Goal: Transaction & Acquisition: Purchase product/service

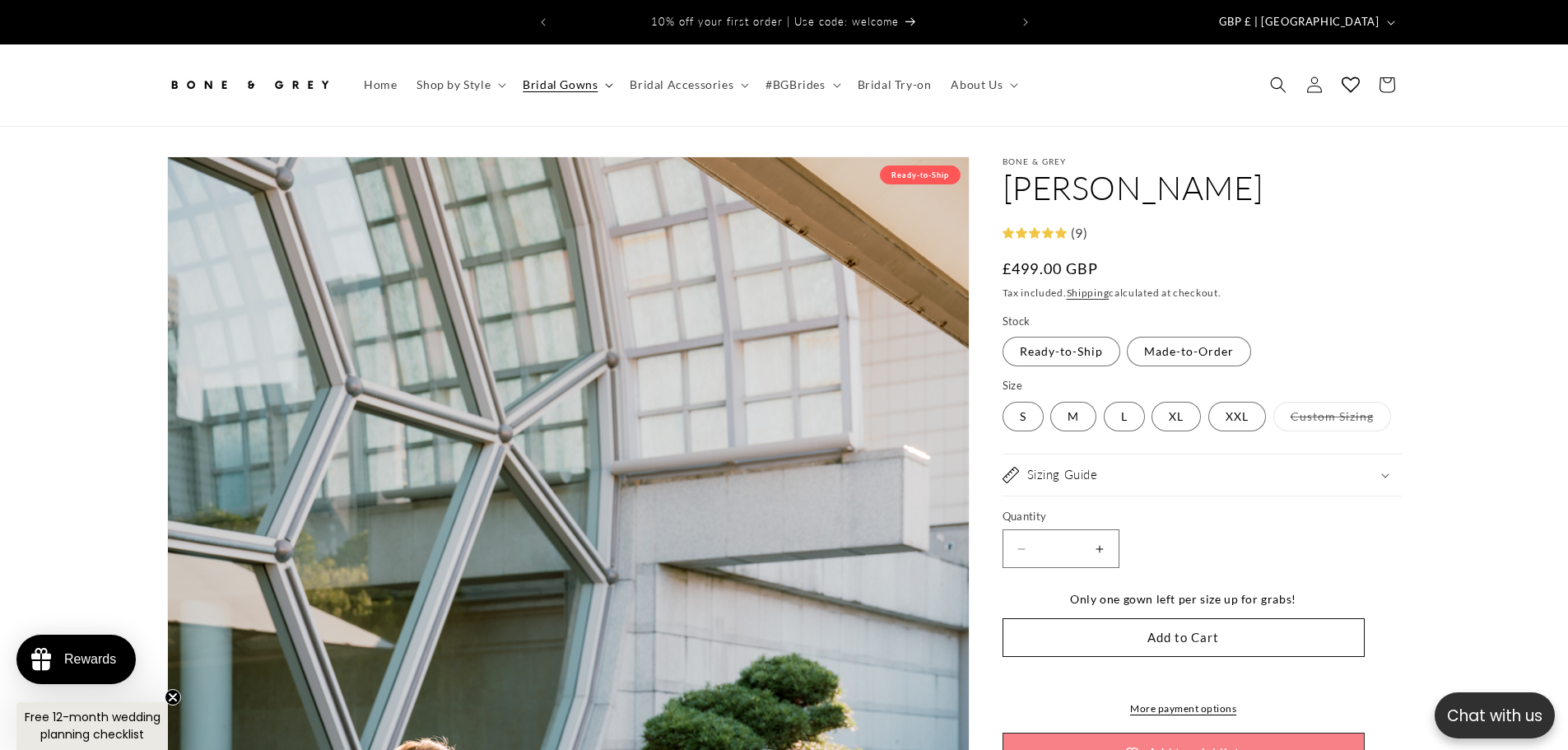
click at [588, 77] on span "Bridal Gowns" at bounding box center [560, 84] width 75 height 14
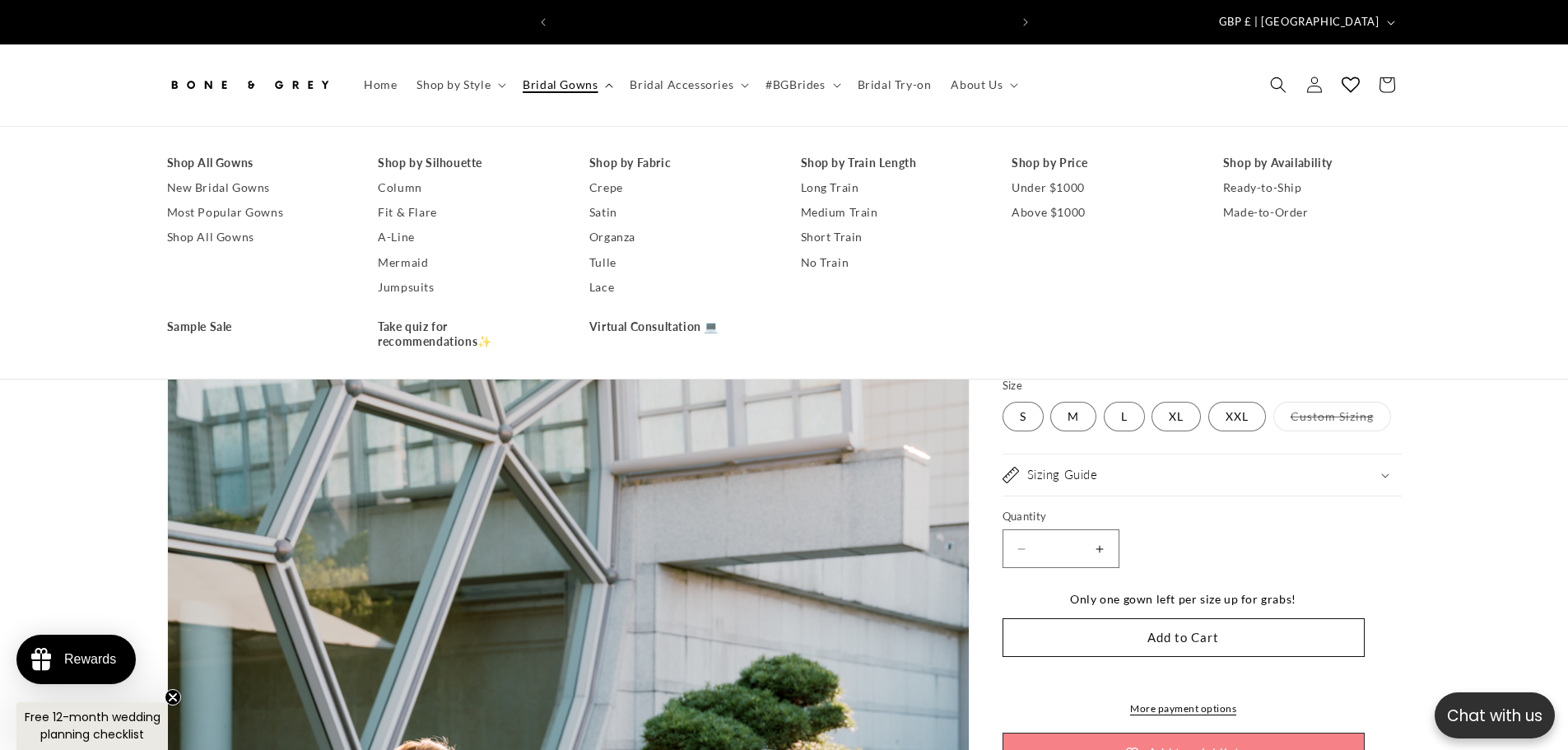
scroll to position [0, 453]
click at [234, 151] on link "Shop All Gowns" at bounding box center [256, 163] width 179 height 25
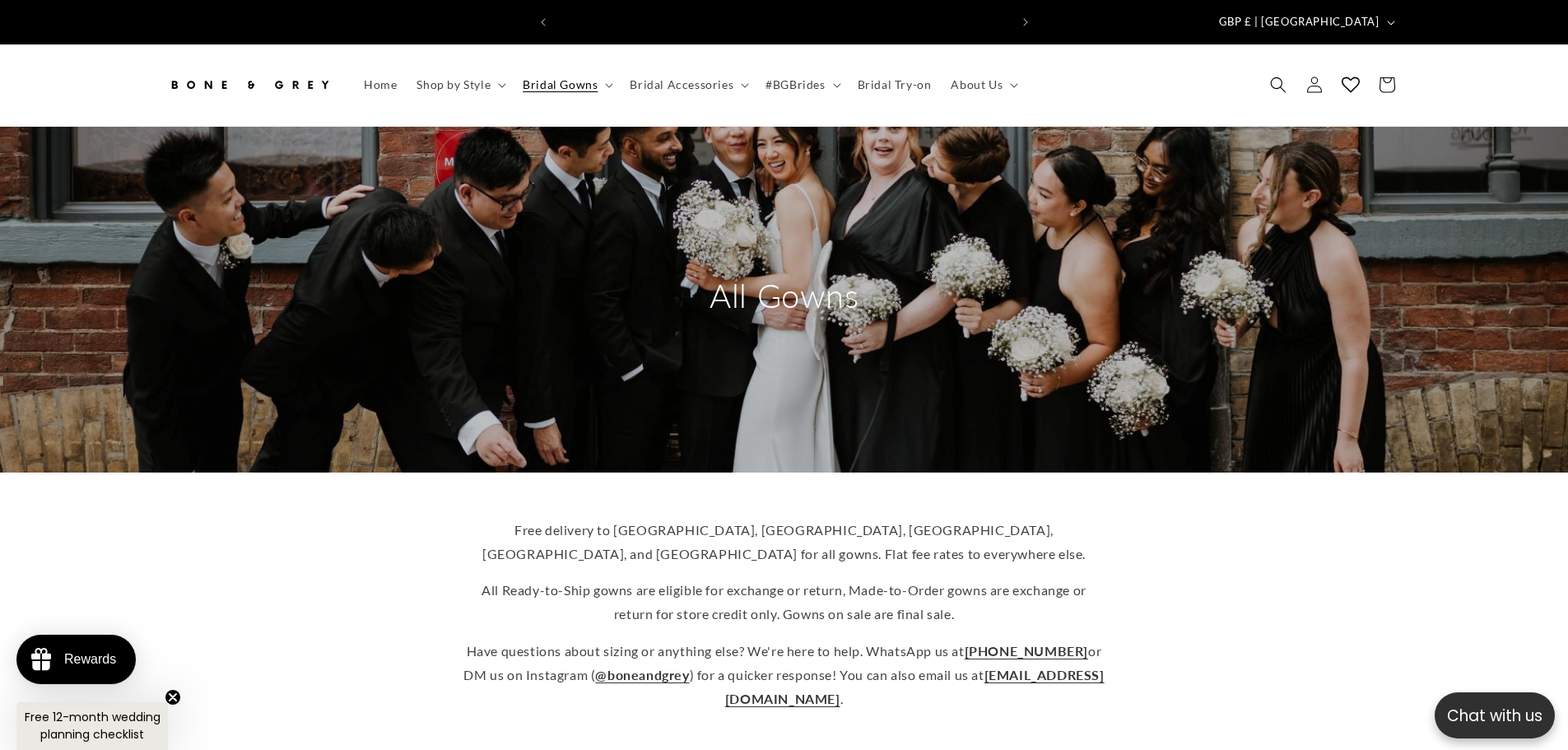
scroll to position [0, 453]
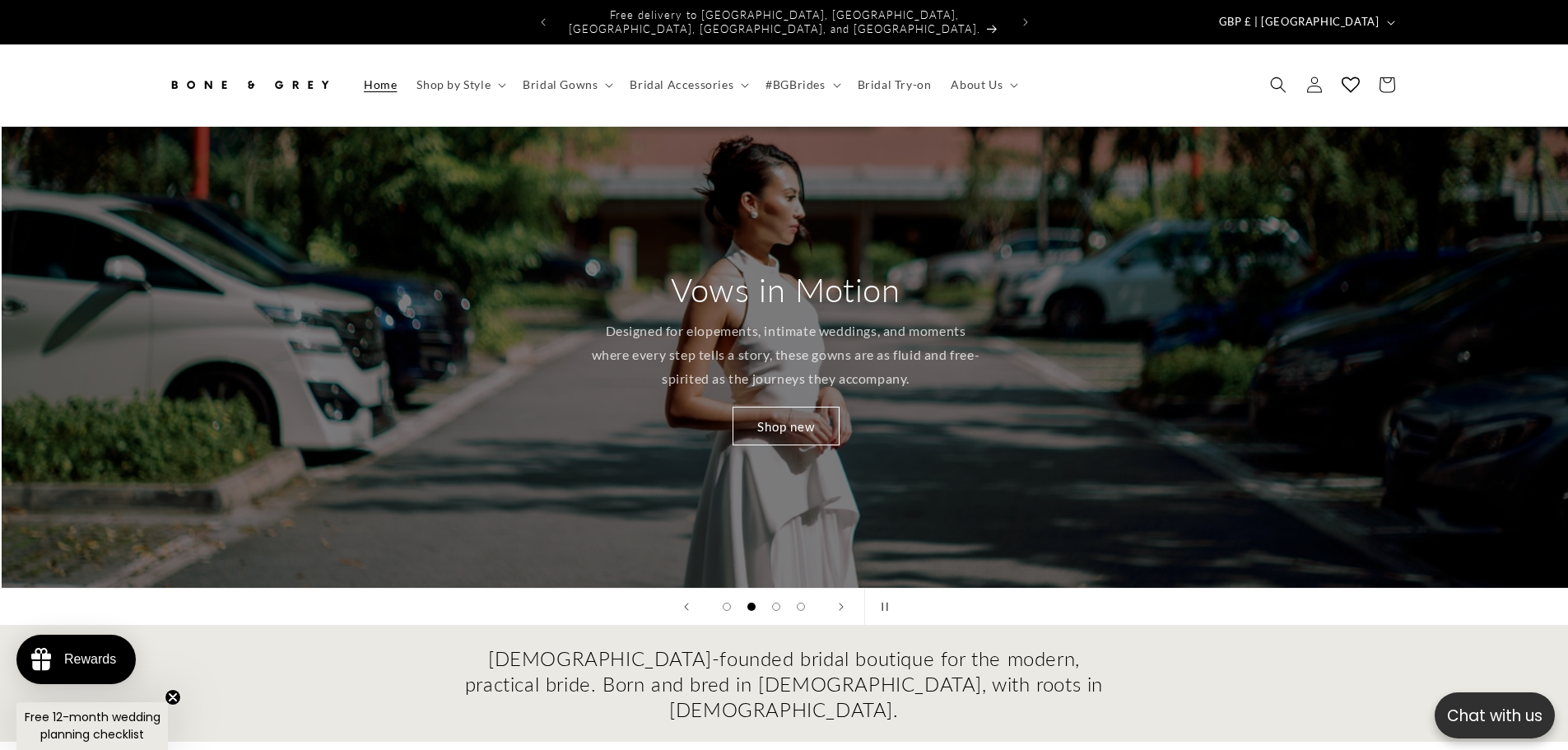
scroll to position [0, 1568]
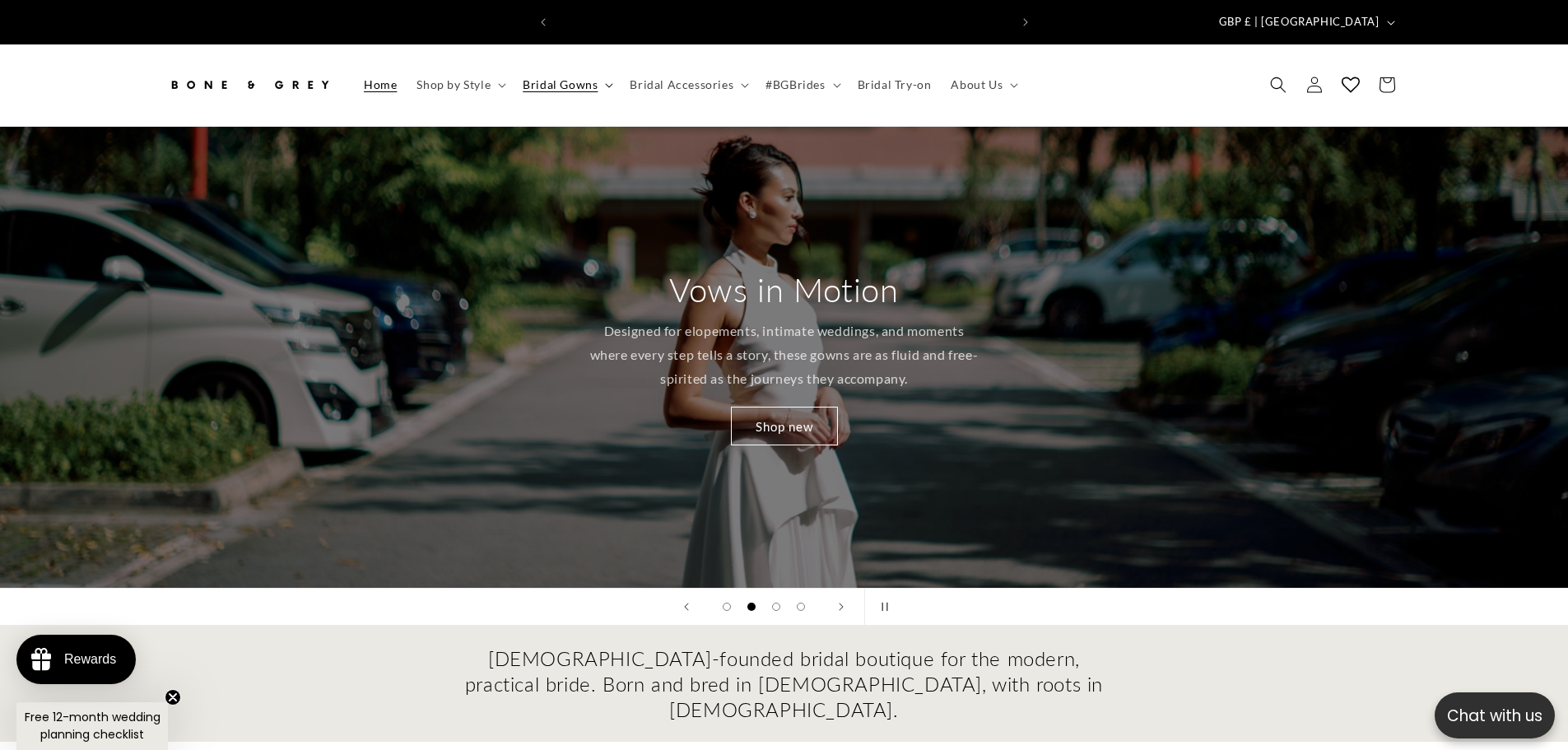
click at [598, 68] on summary "Bridal Gowns" at bounding box center [566, 85] width 107 height 35
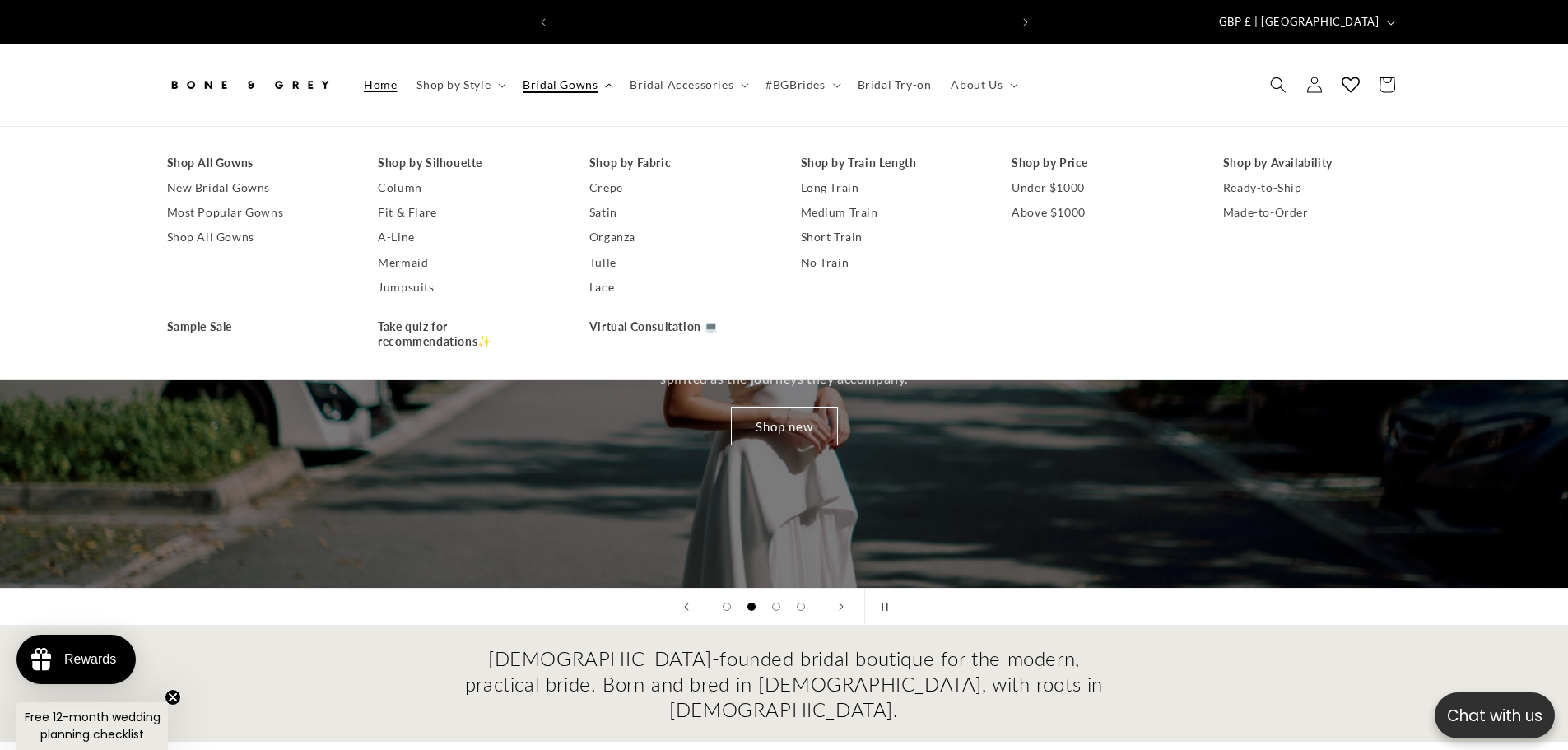
scroll to position [0, 0]
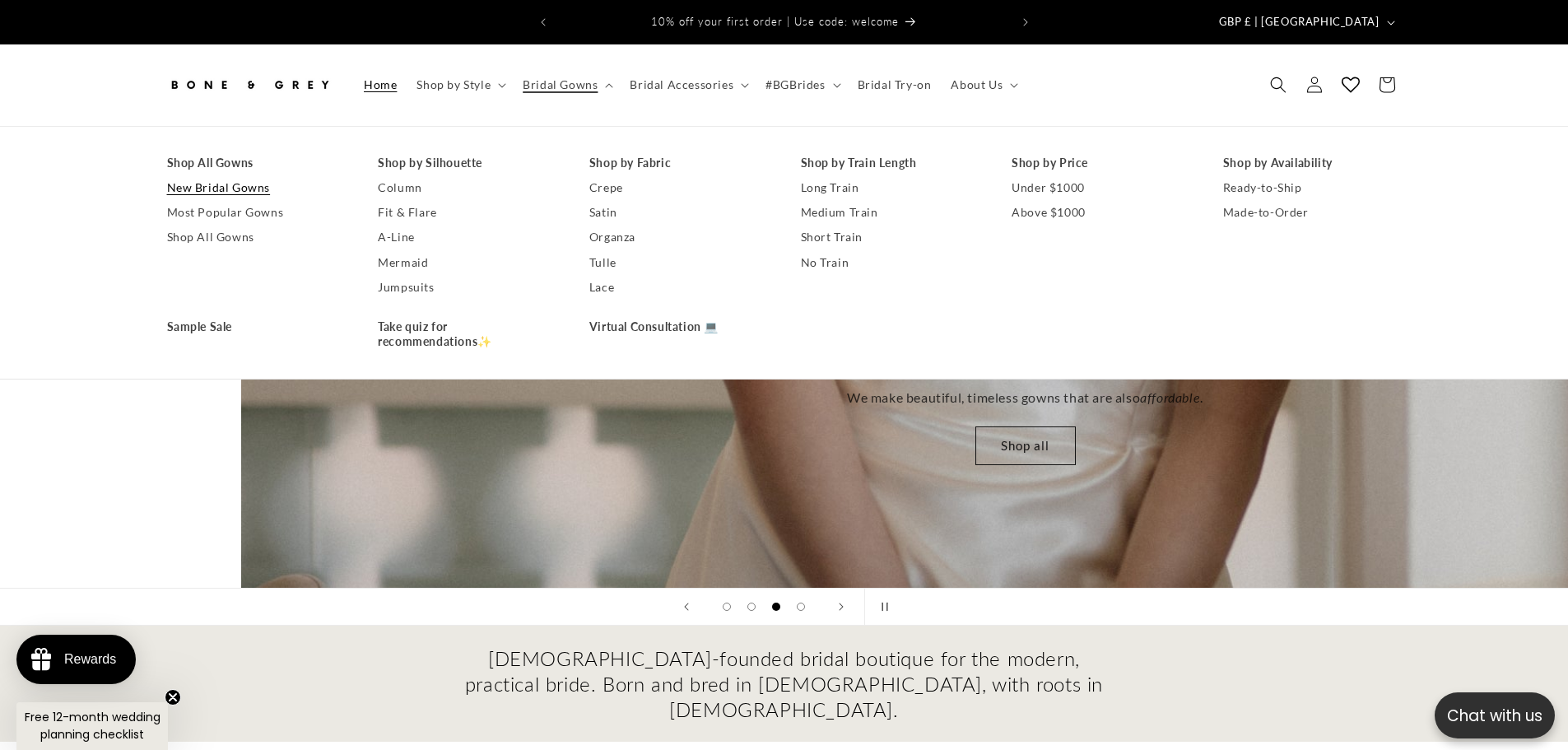
click at [254, 176] on link "New Bridal Gowns" at bounding box center [256, 188] width 179 height 25
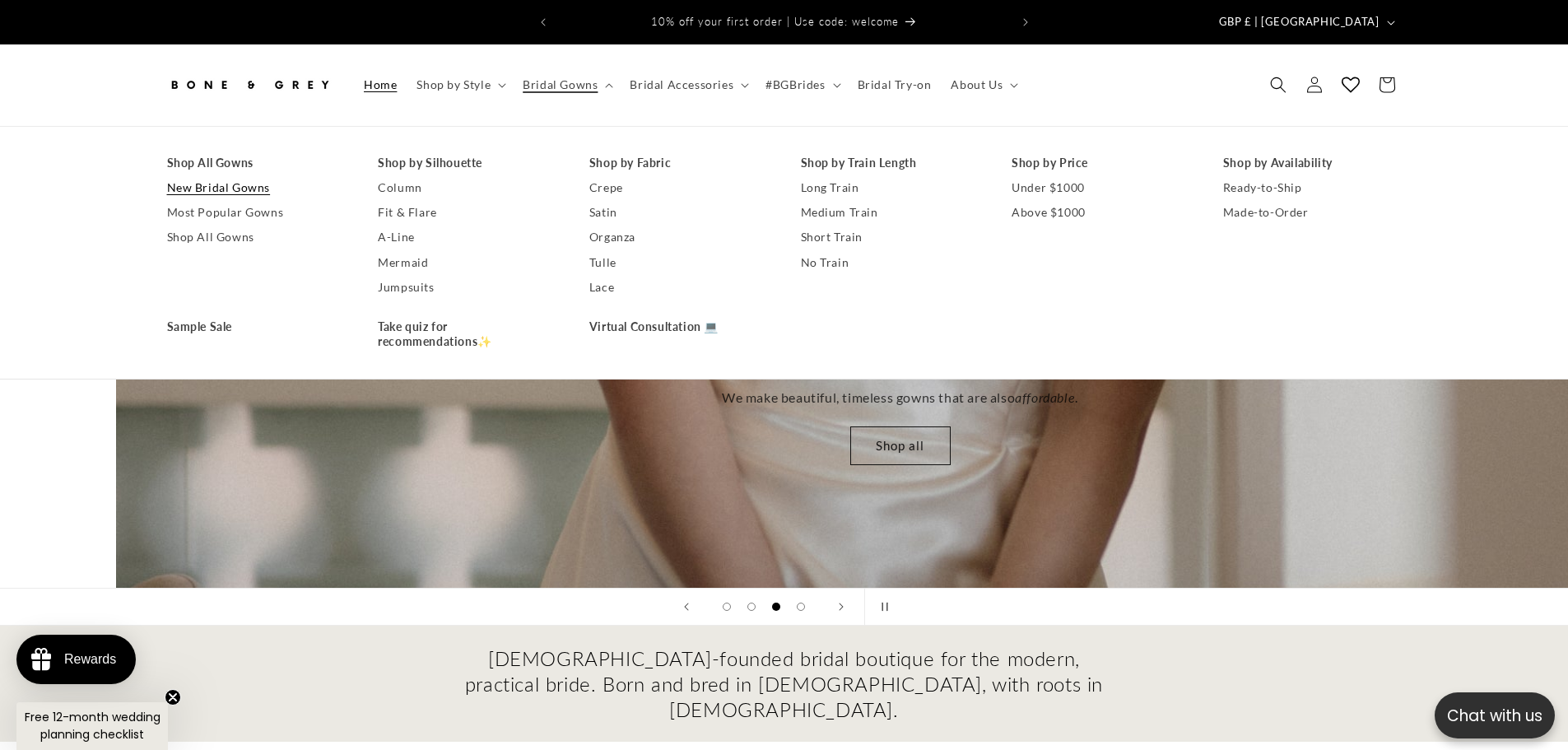
scroll to position [0, 3136]
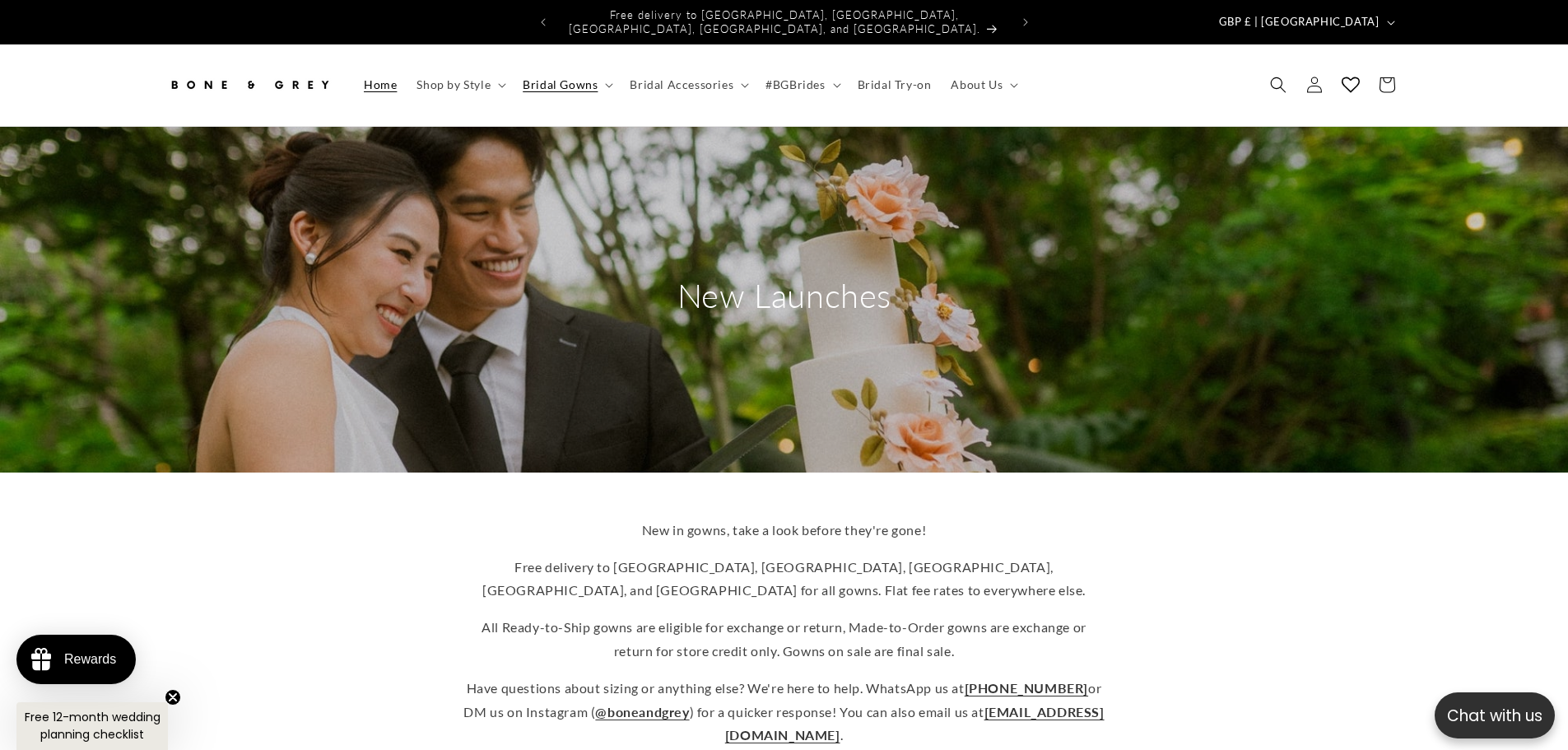
click at [365, 77] on span "Home" at bounding box center [380, 84] width 33 height 14
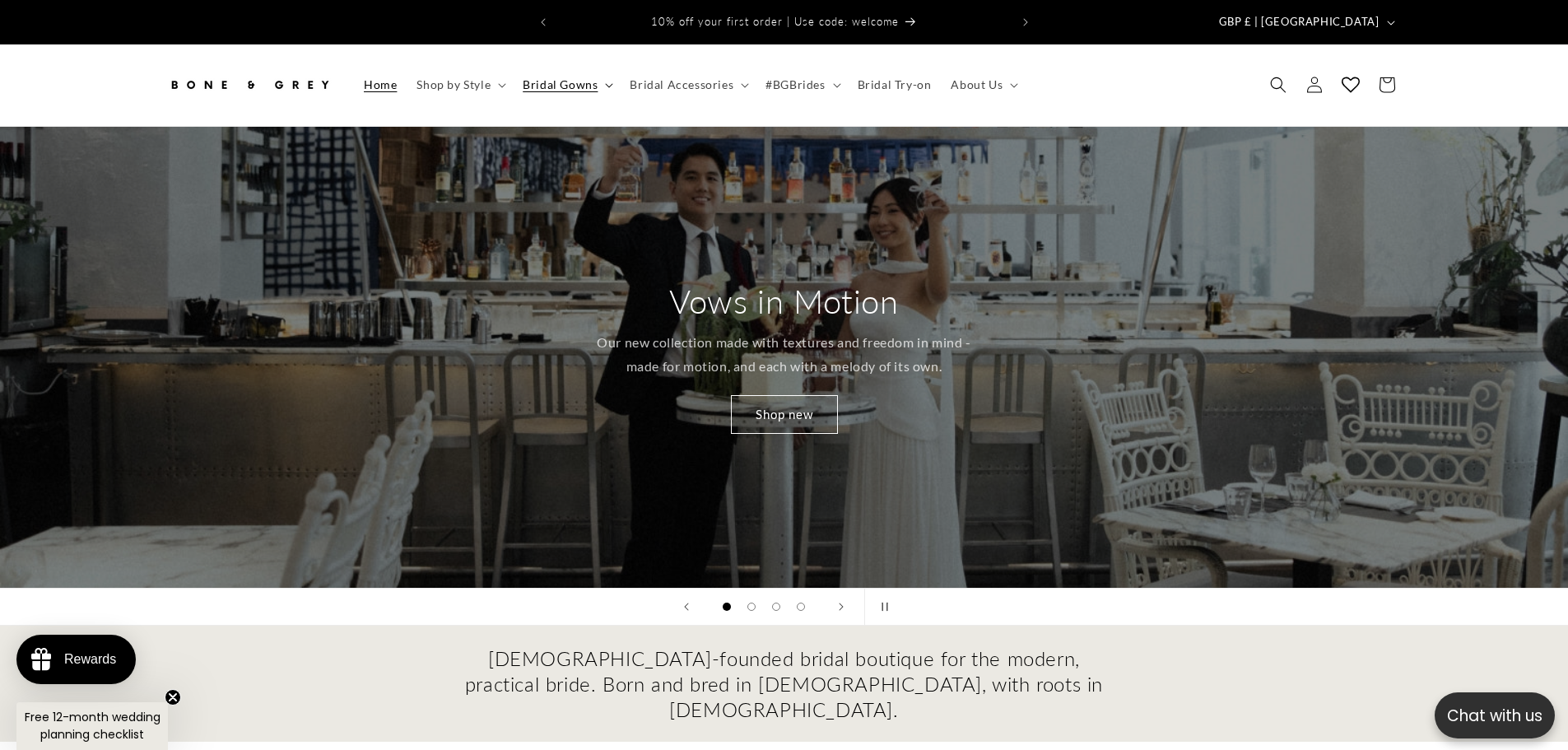
click at [557, 77] on span "Bridal Gowns" at bounding box center [560, 84] width 75 height 14
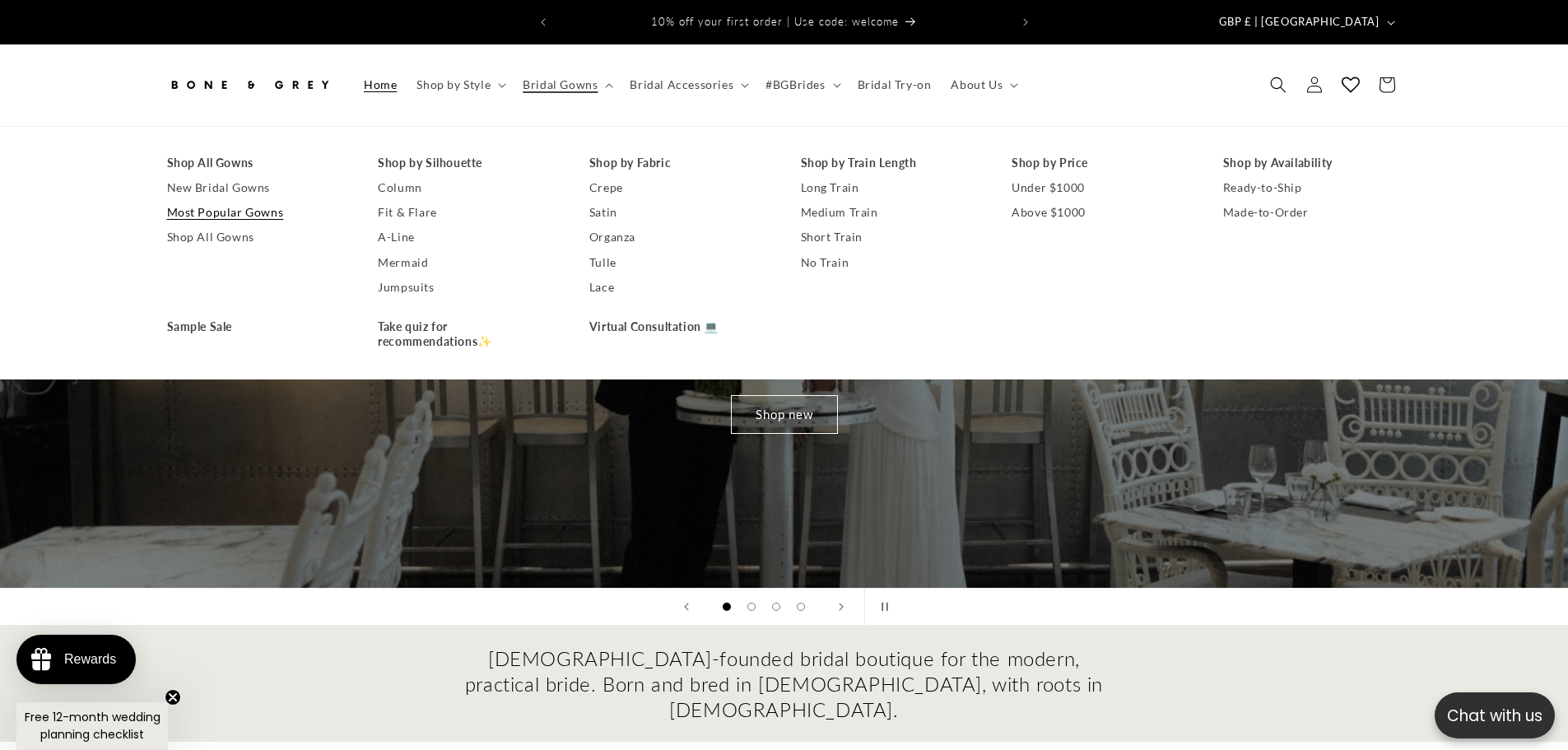
click at [240, 200] on link "Most Popular Gowns" at bounding box center [256, 212] width 179 height 25
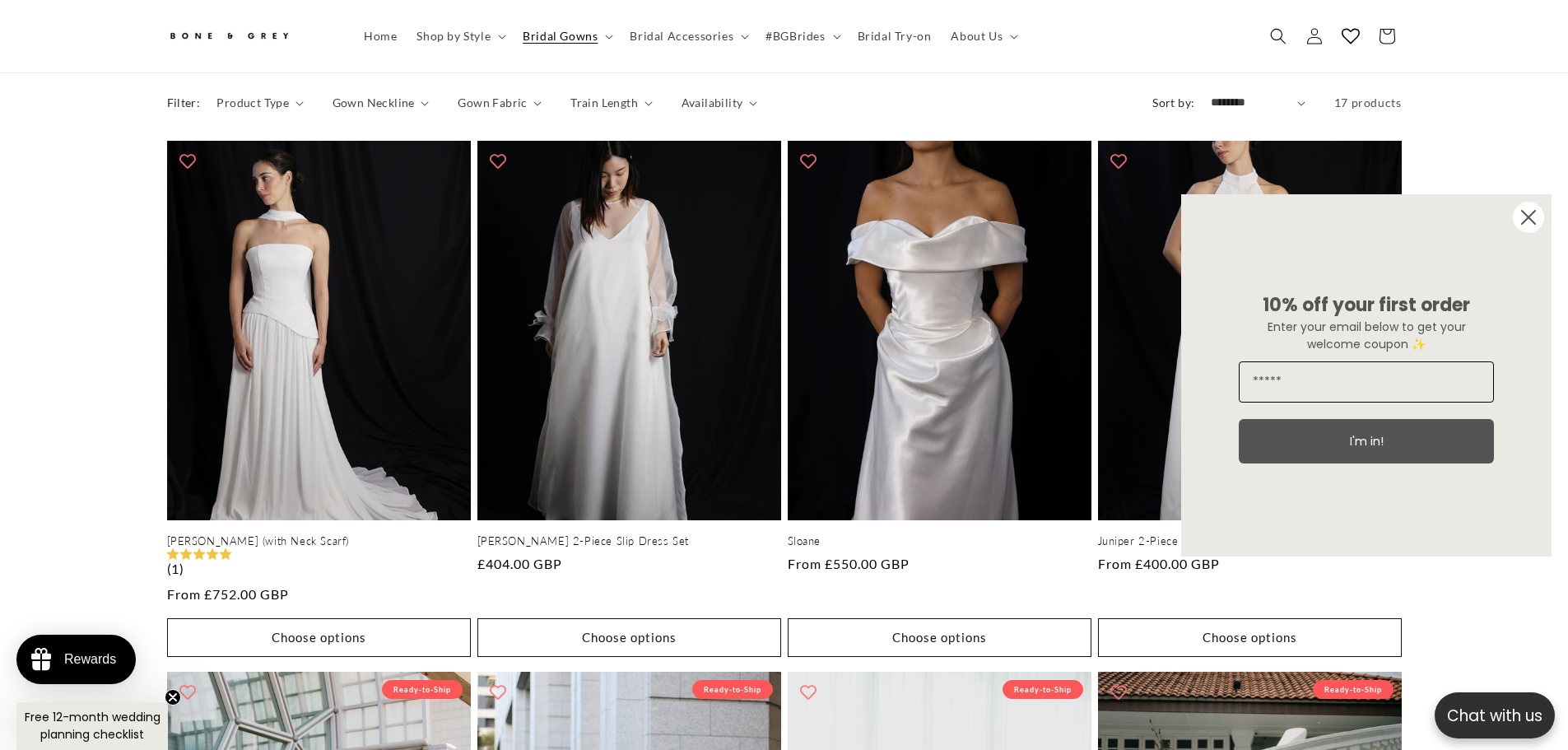
scroll to position [733, 0]
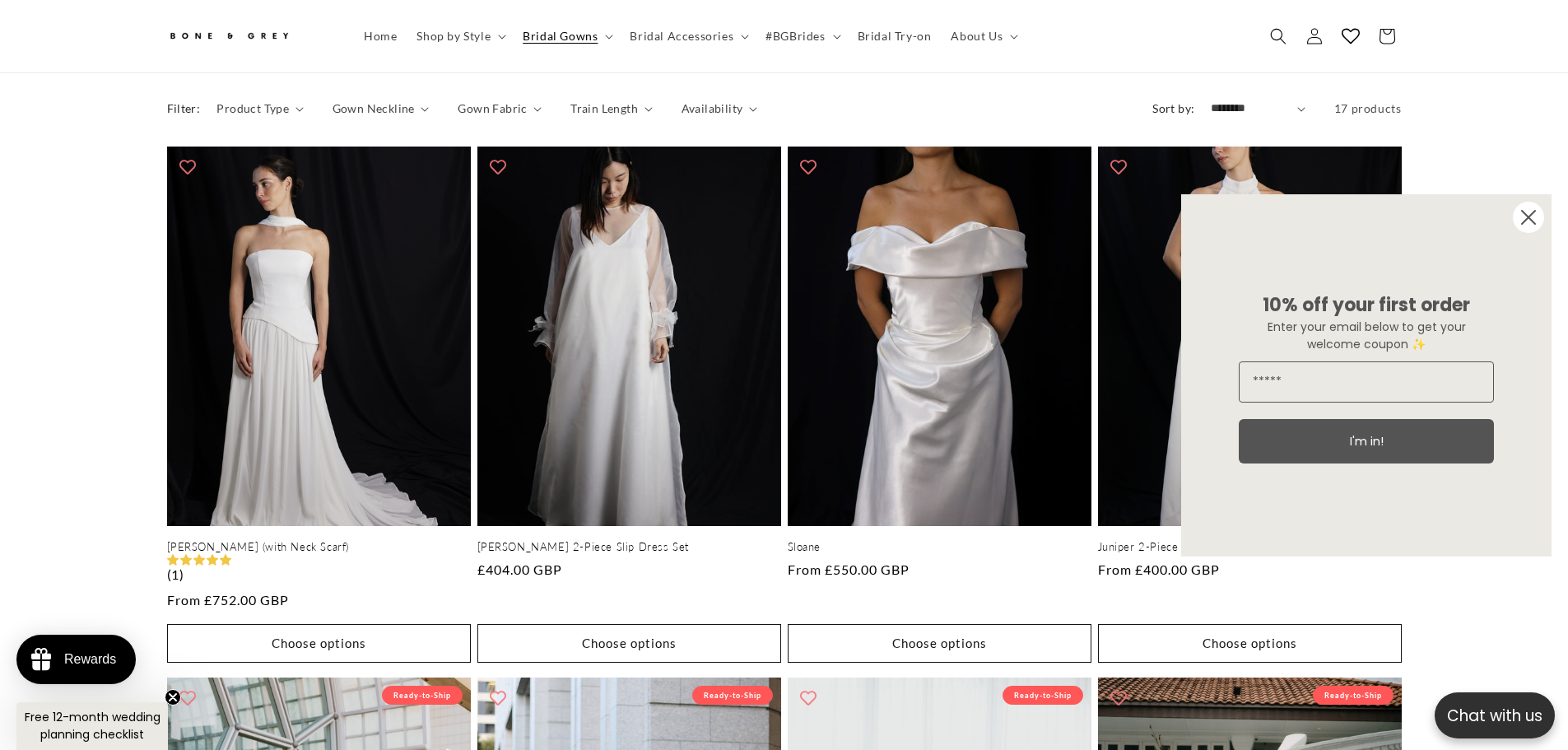
click at [1518, 221] on circle "Close dialog" at bounding box center [1528, 217] width 31 height 31
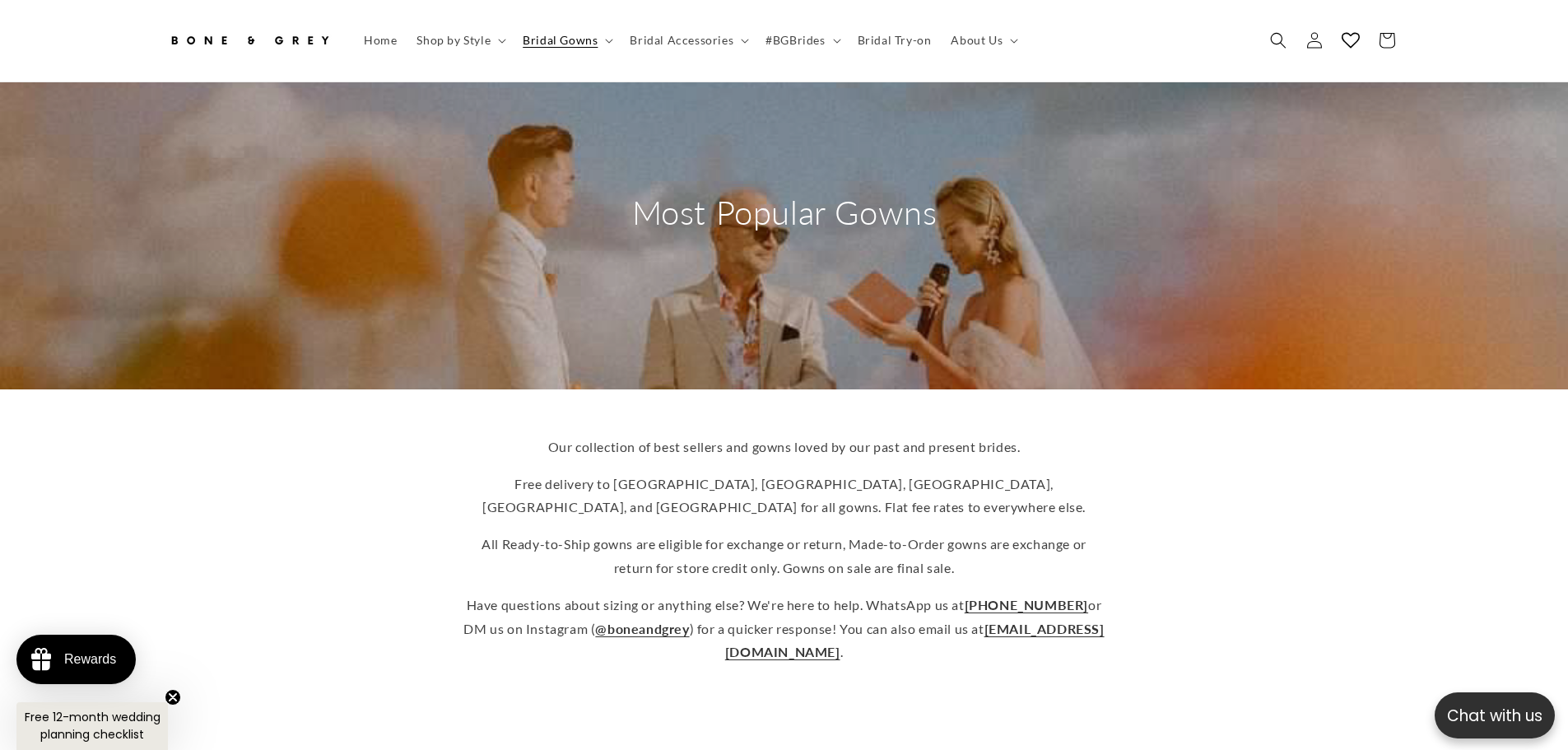
scroll to position [0, 0]
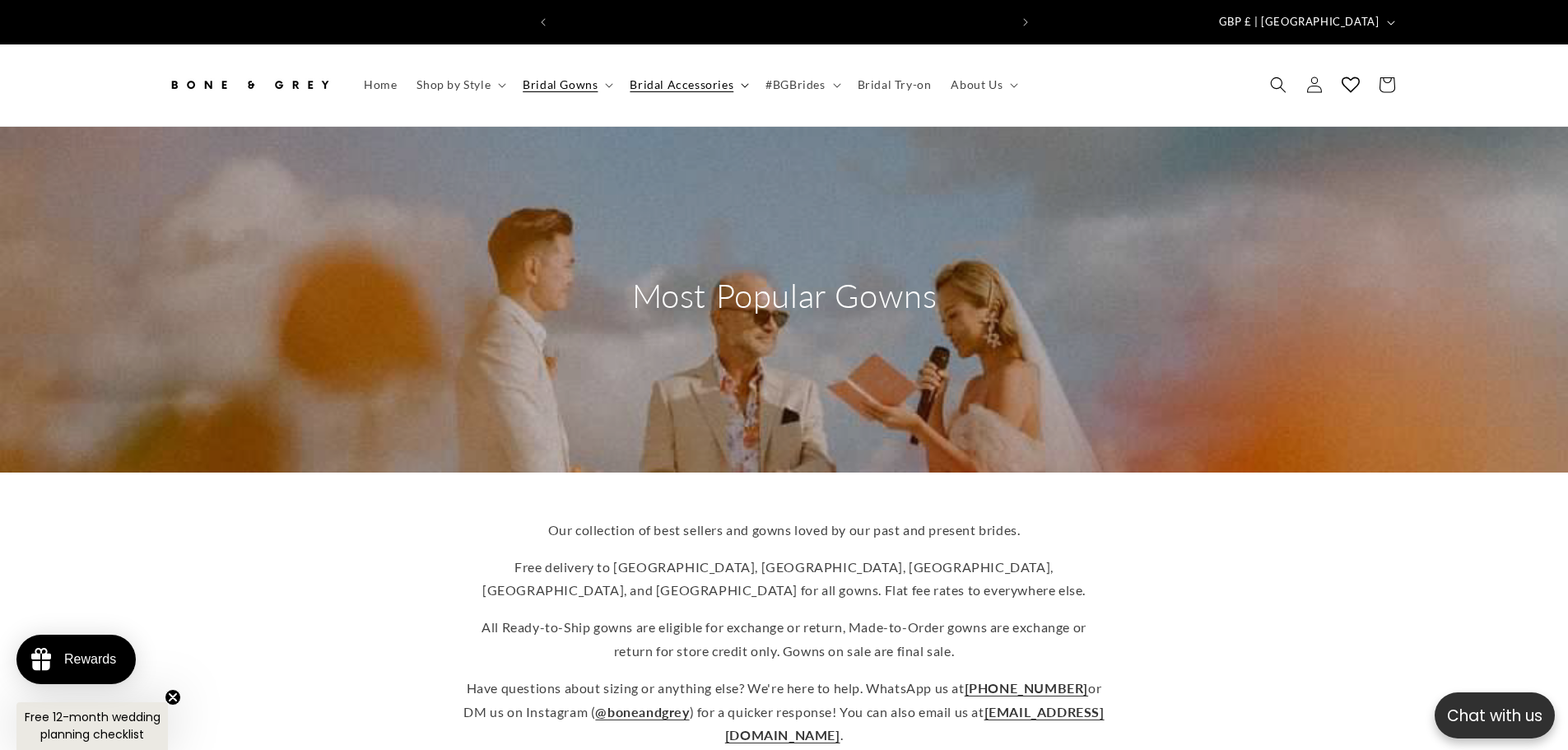
click at [679, 77] on span "Bridal Accessories" at bounding box center [682, 84] width 103 height 14
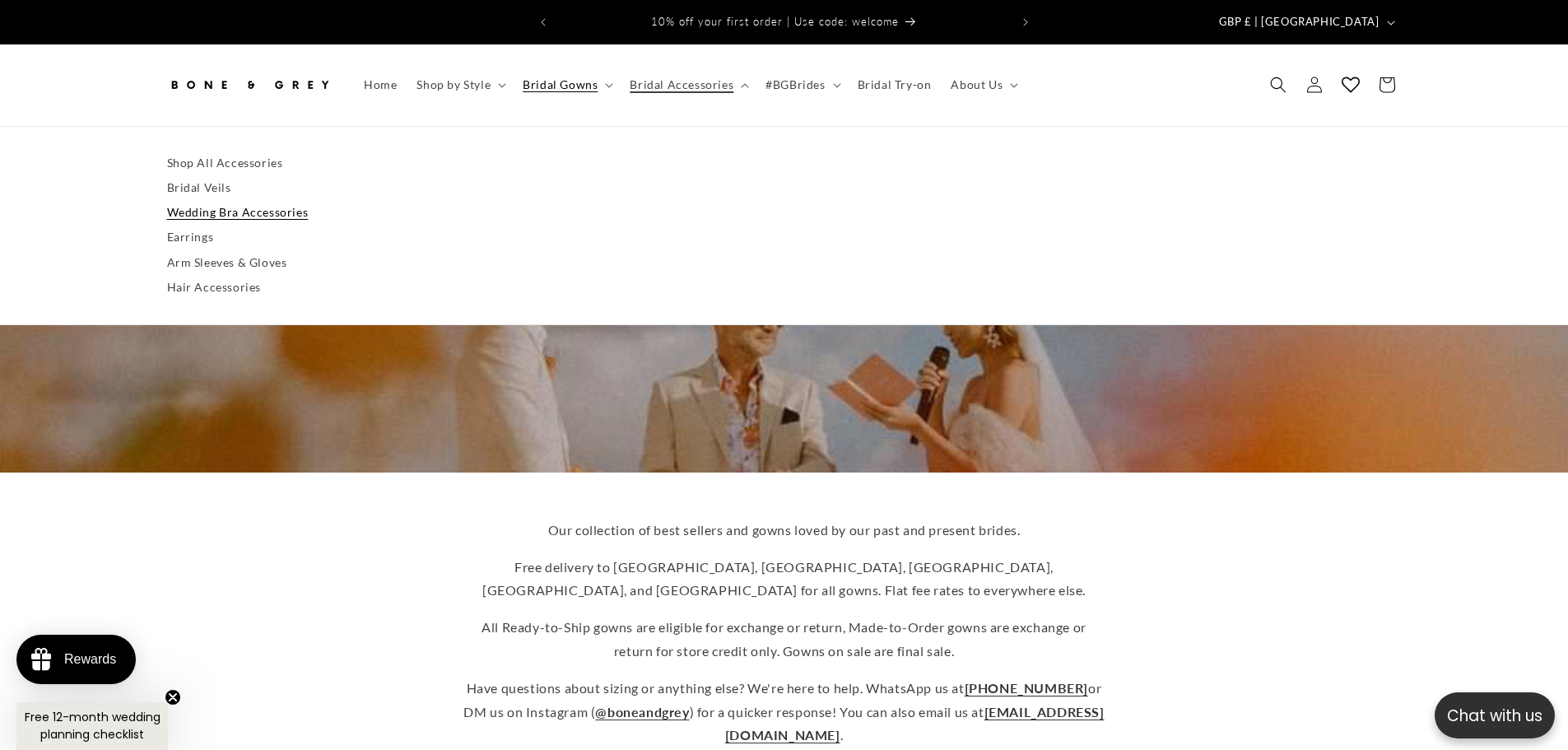
click at [259, 200] on link "Wedding Bra Accessories" at bounding box center [784, 212] width 1235 height 25
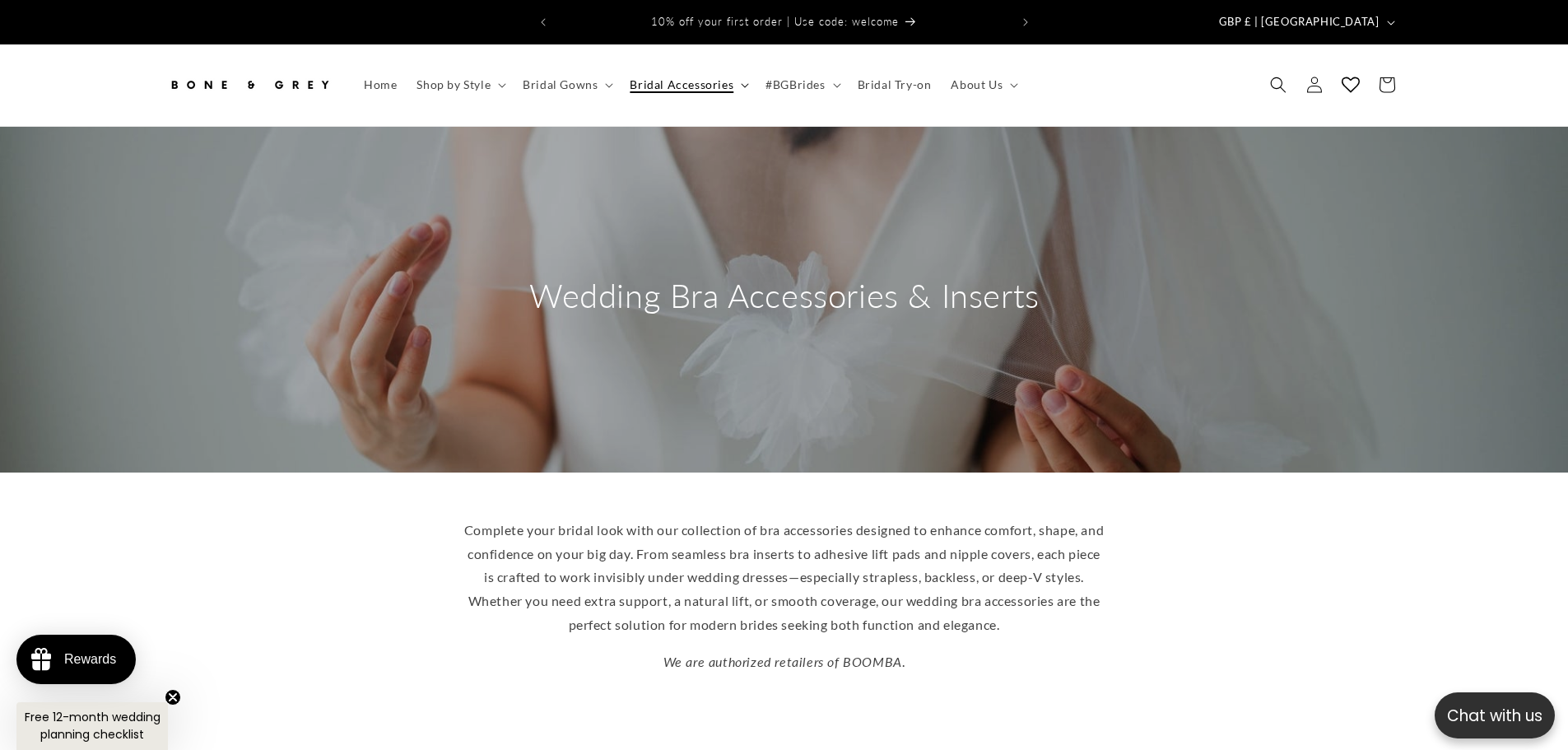
click at [679, 77] on span "Bridal Accessories" at bounding box center [682, 84] width 103 height 14
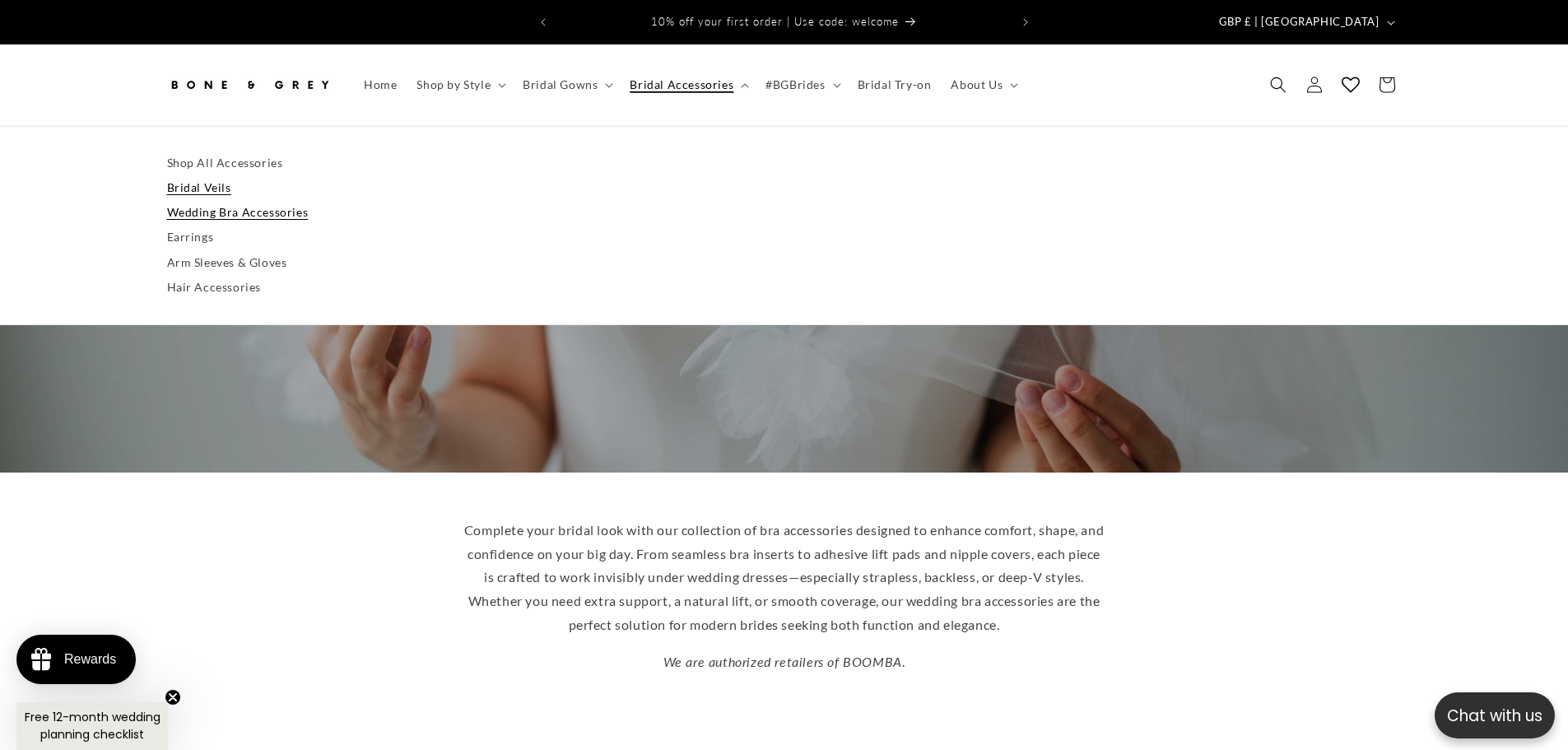
click at [211, 176] on link "Bridal Veils" at bounding box center [784, 188] width 1235 height 25
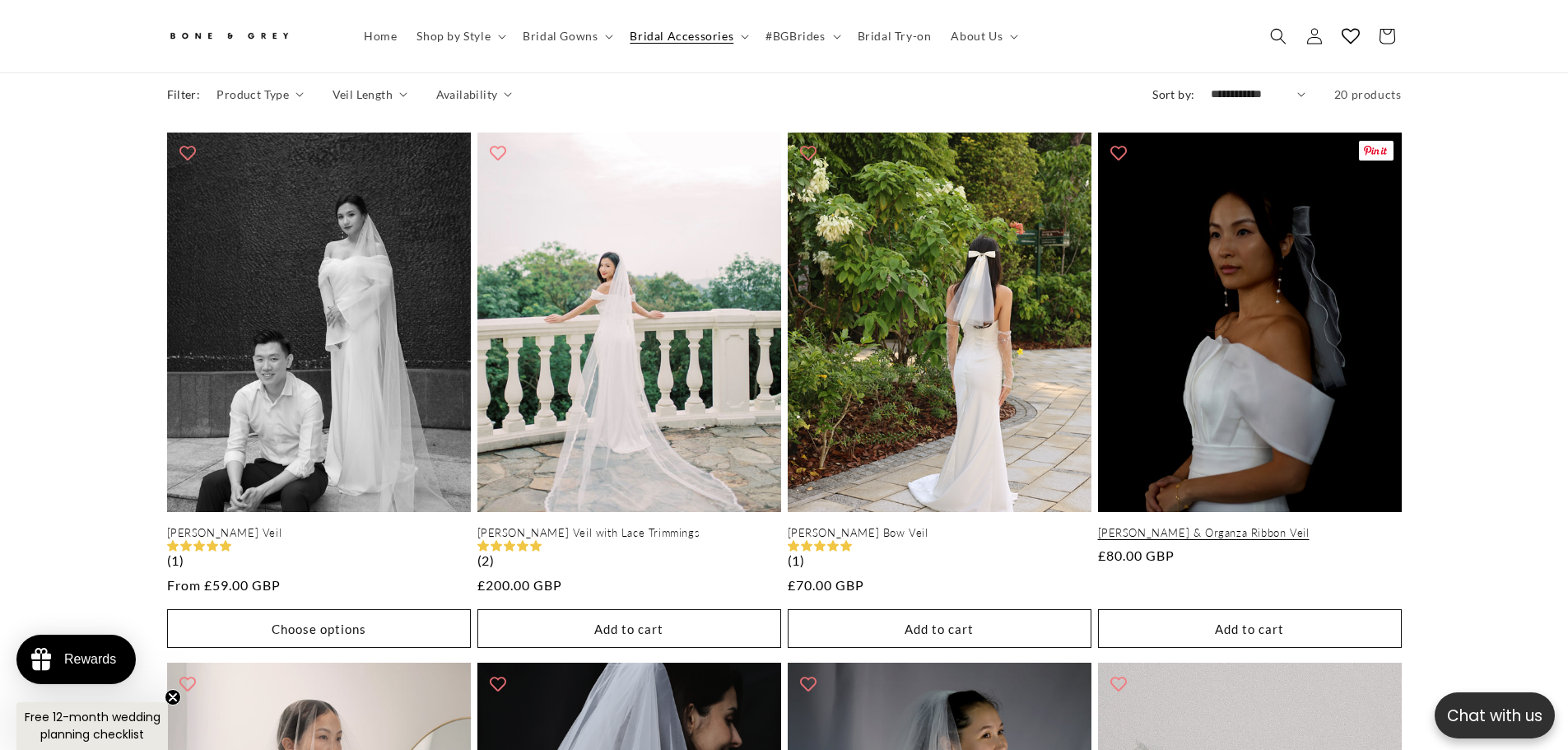
scroll to position [0, 453]
click at [1296, 526] on link "[PERSON_NAME] & Organza Ribbon Veil" at bounding box center [1250, 533] width 304 height 14
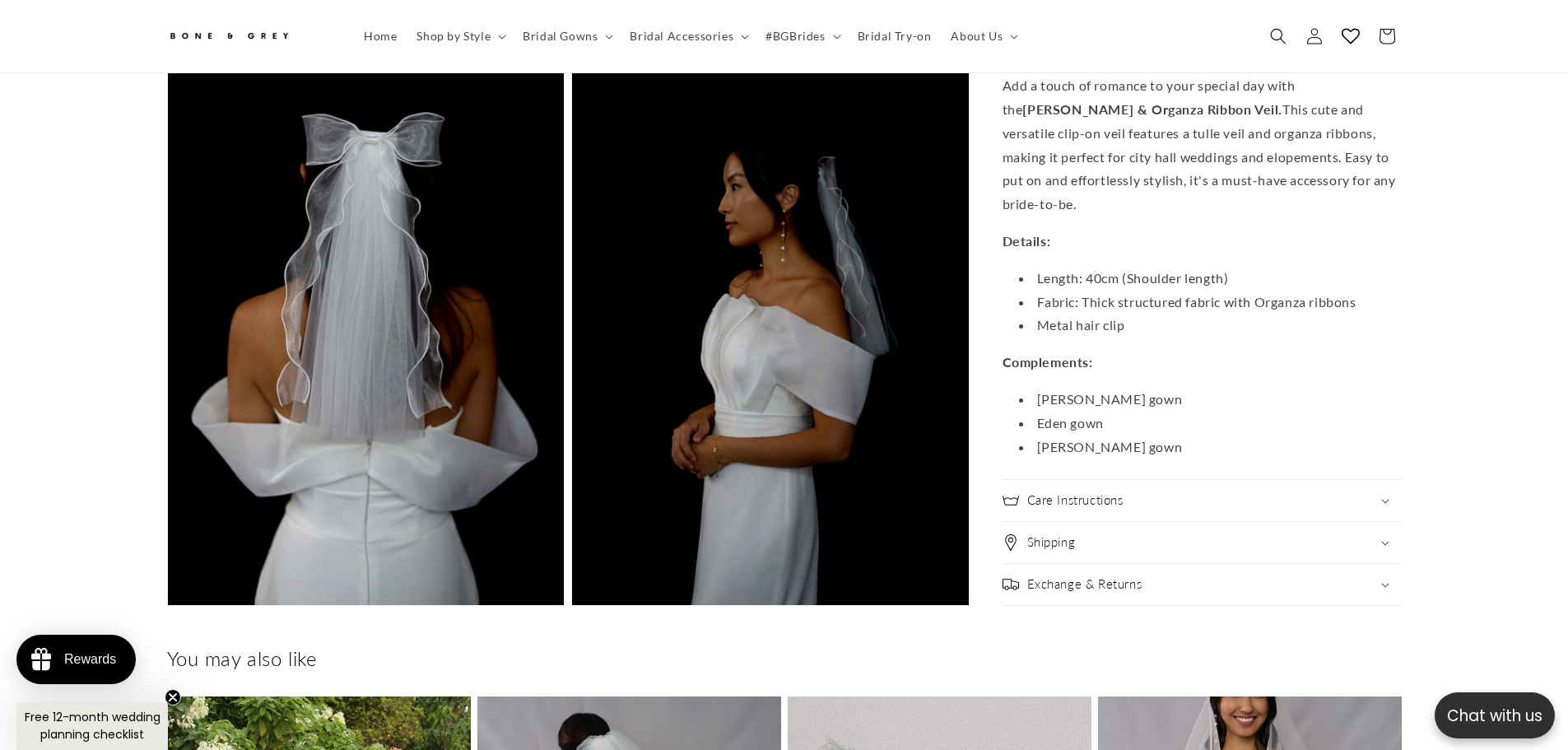
scroll to position [0, 906]
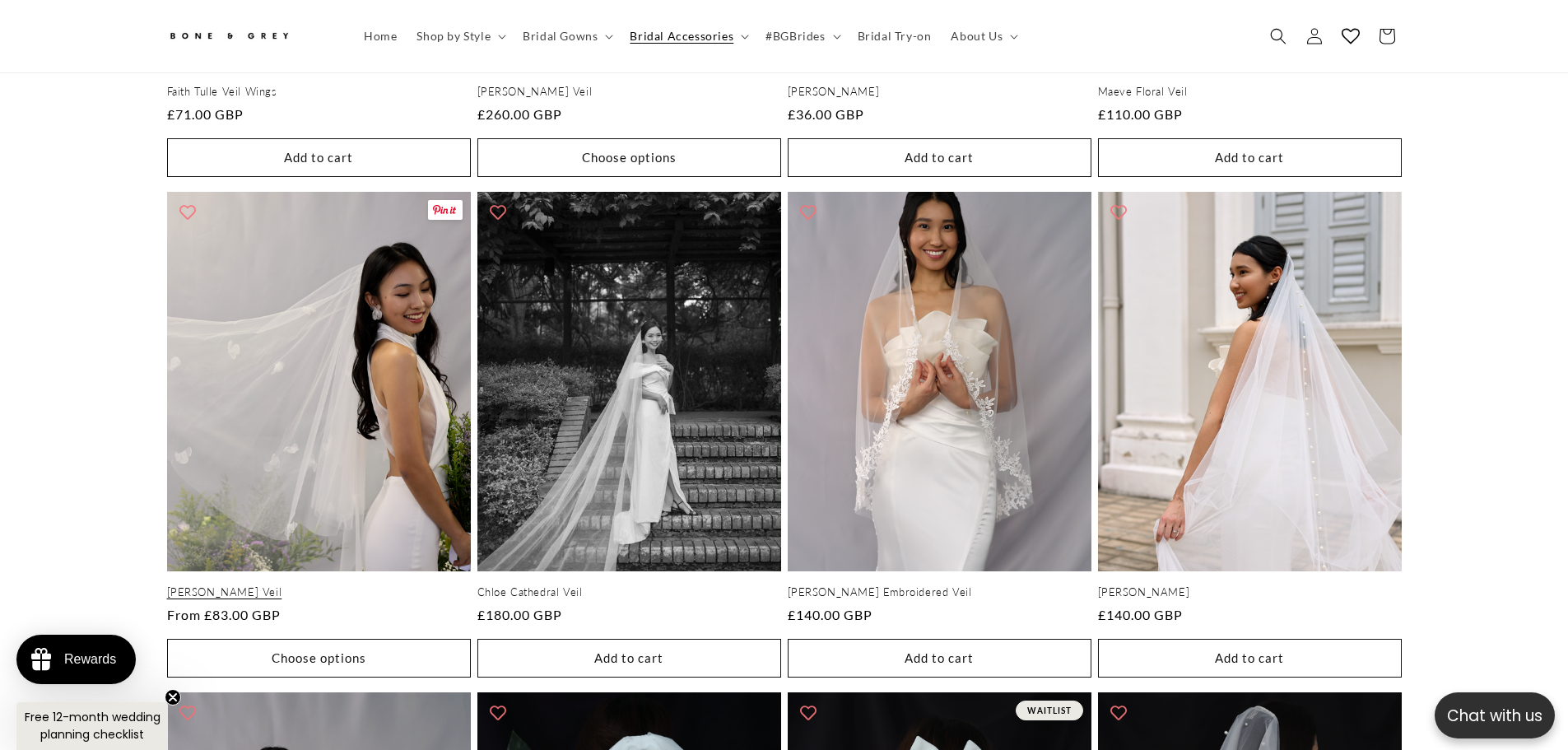
scroll to position [0, 906]
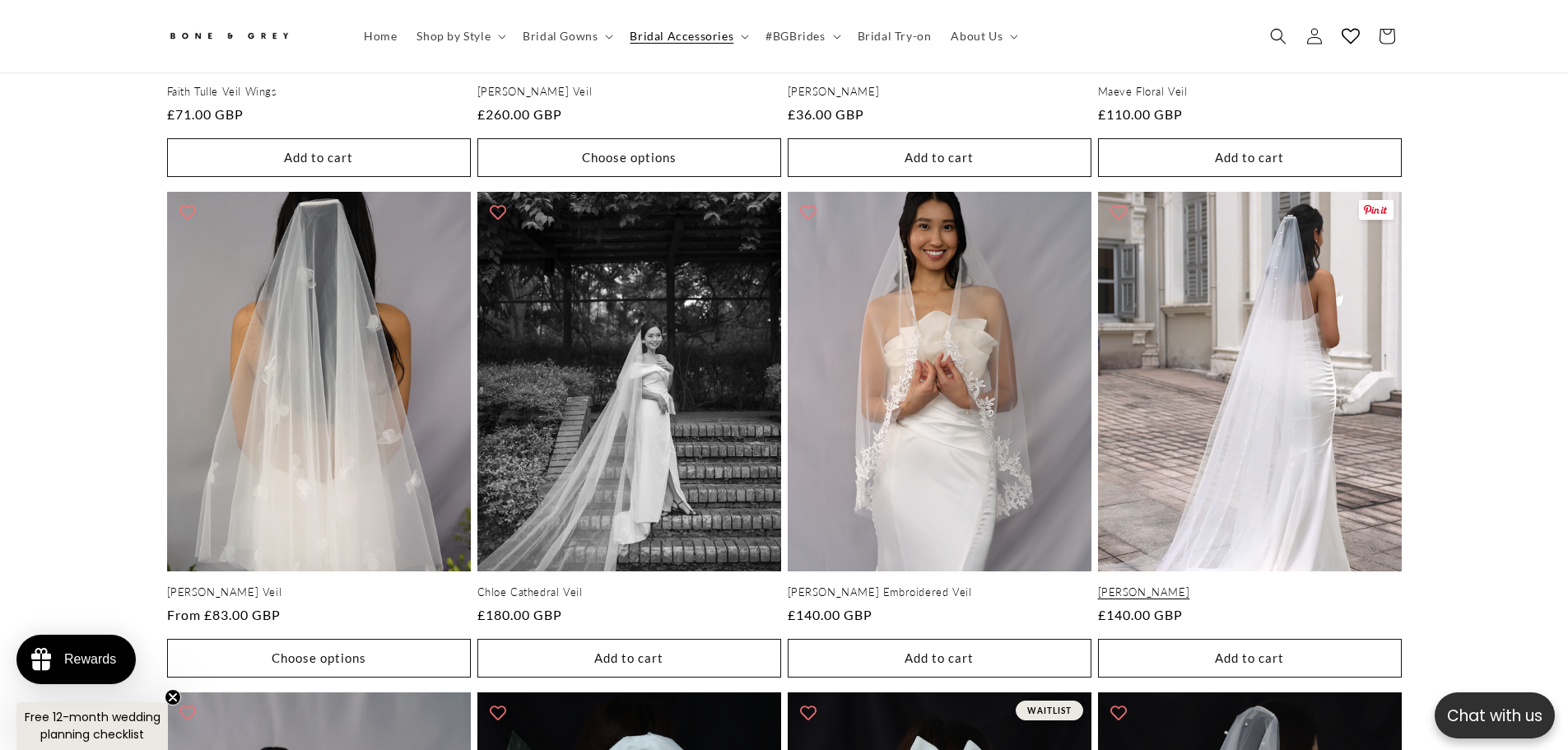
click at [1218, 585] on link "[PERSON_NAME]" at bounding box center [1250, 592] width 304 height 14
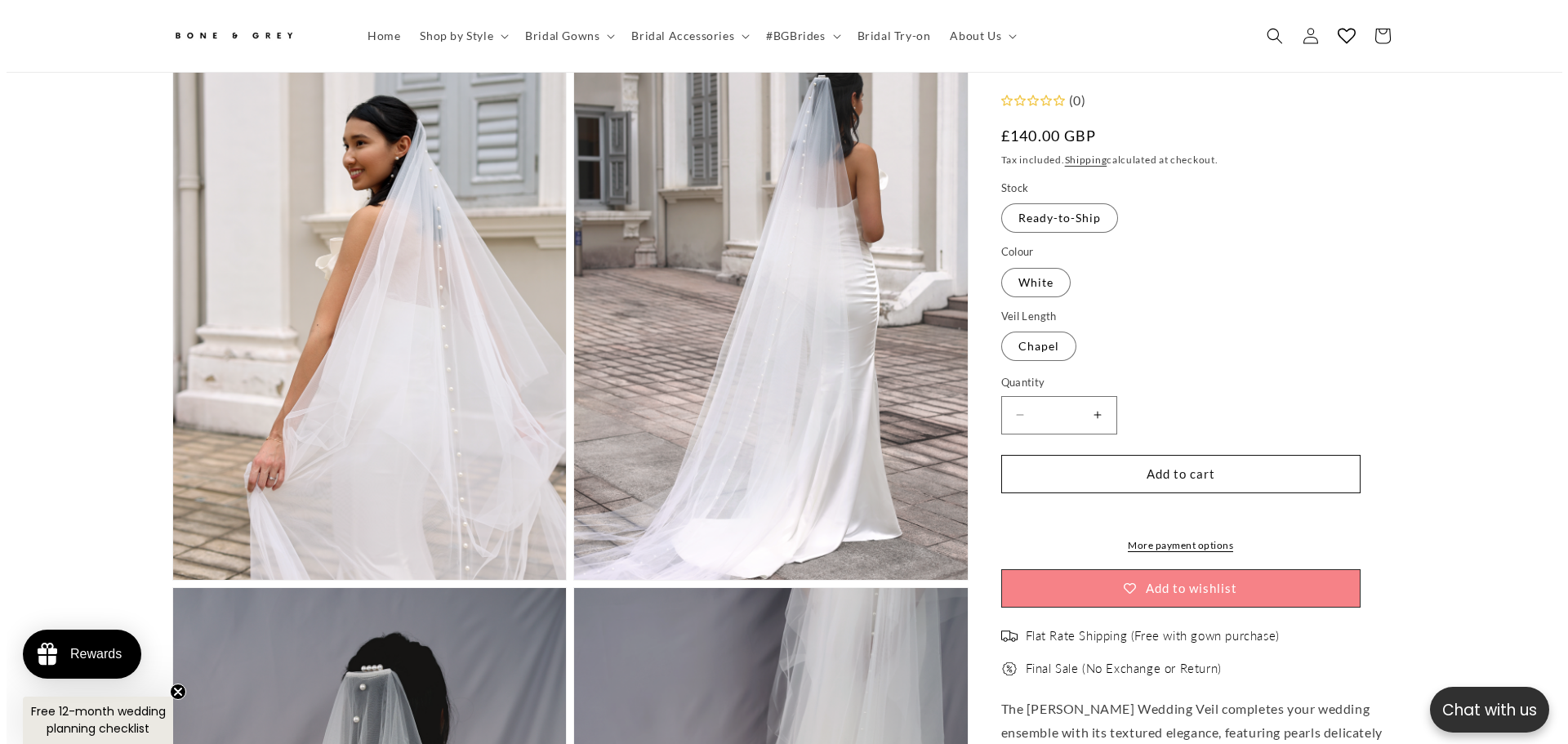
scroll to position [1379, 0]
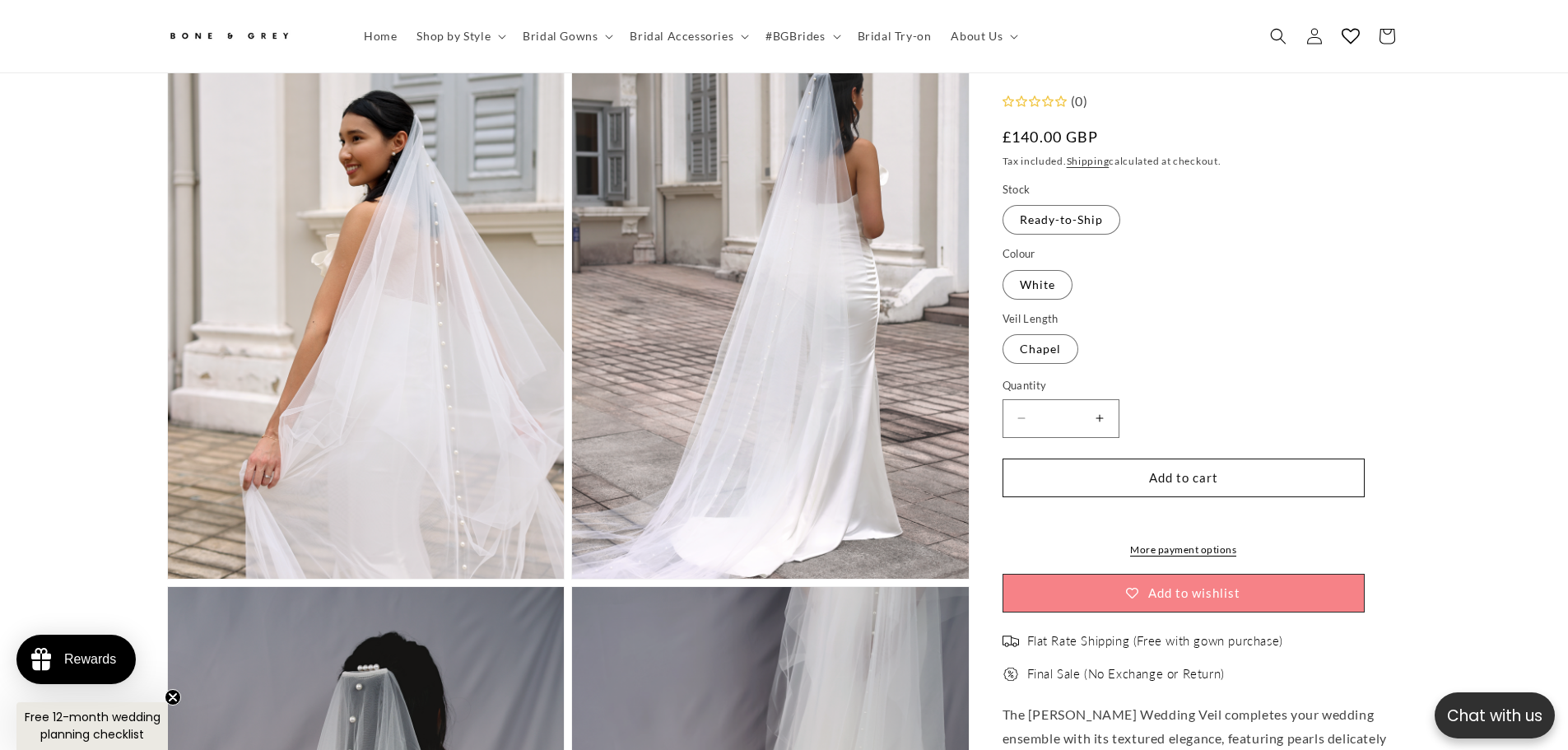
click at [168, 579] on button "Open media 2 in modal" at bounding box center [168, 579] width 0 height 0
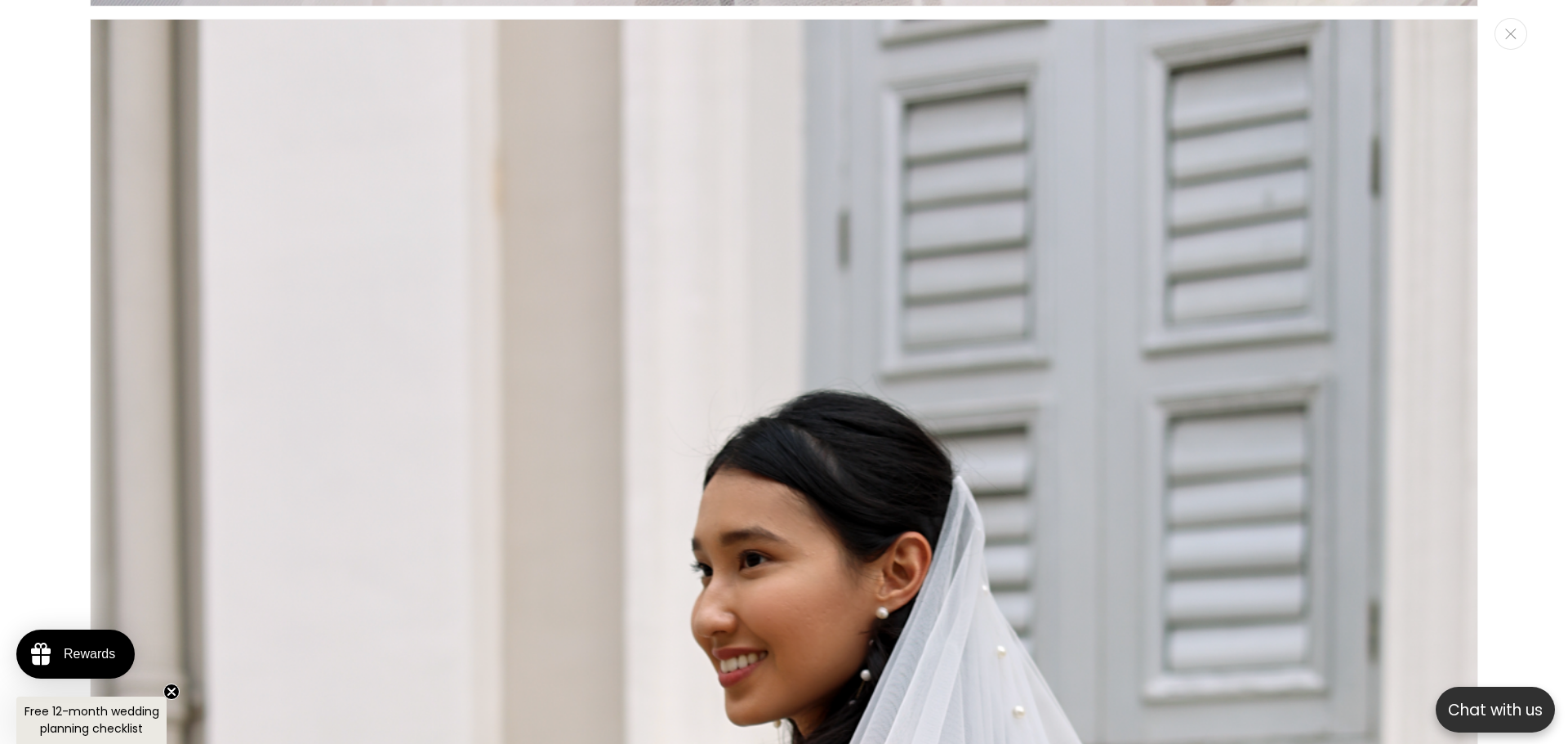
scroll to position [0, 449]
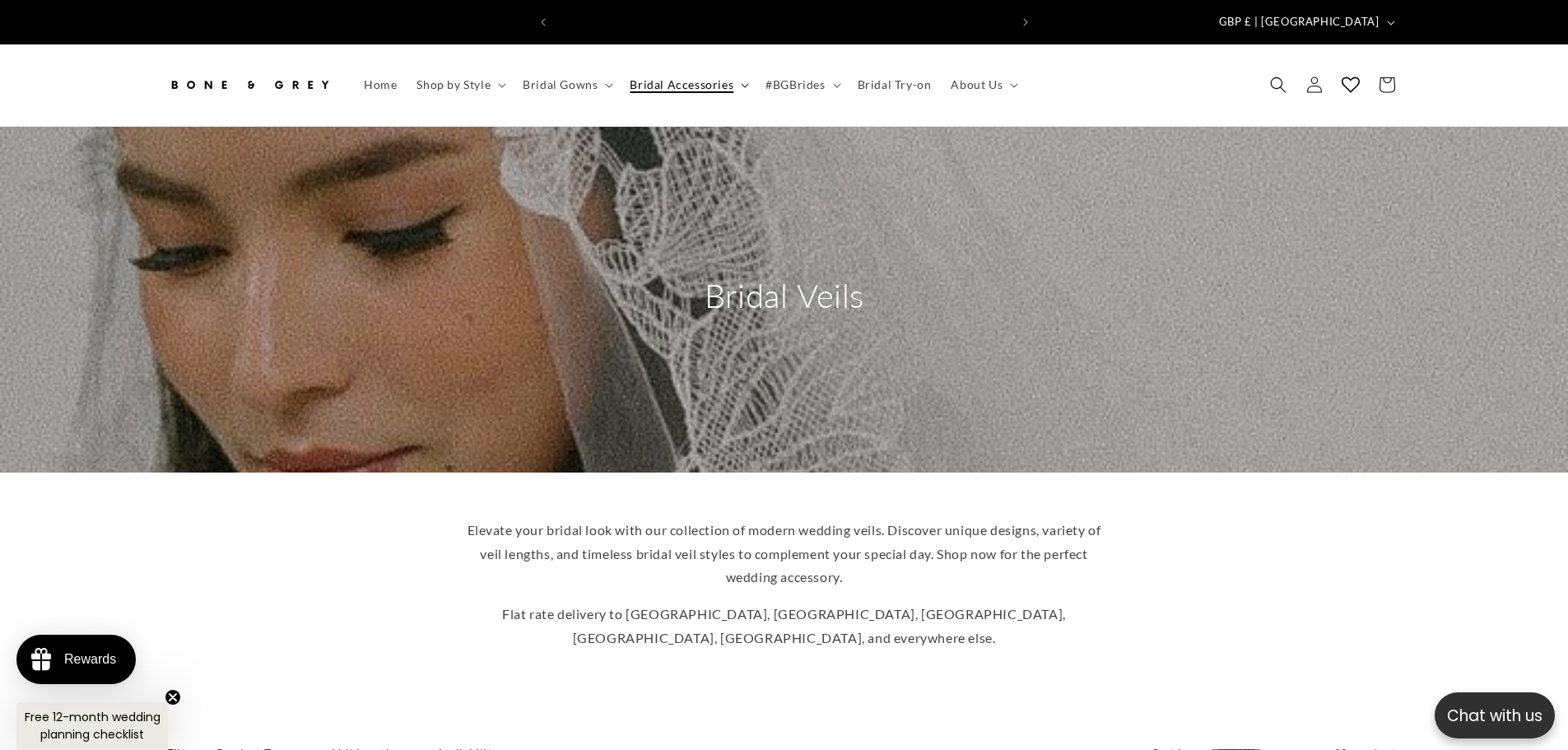
click at [693, 77] on span "Bridal Accessories" at bounding box center [682, 84] width 103 height 14
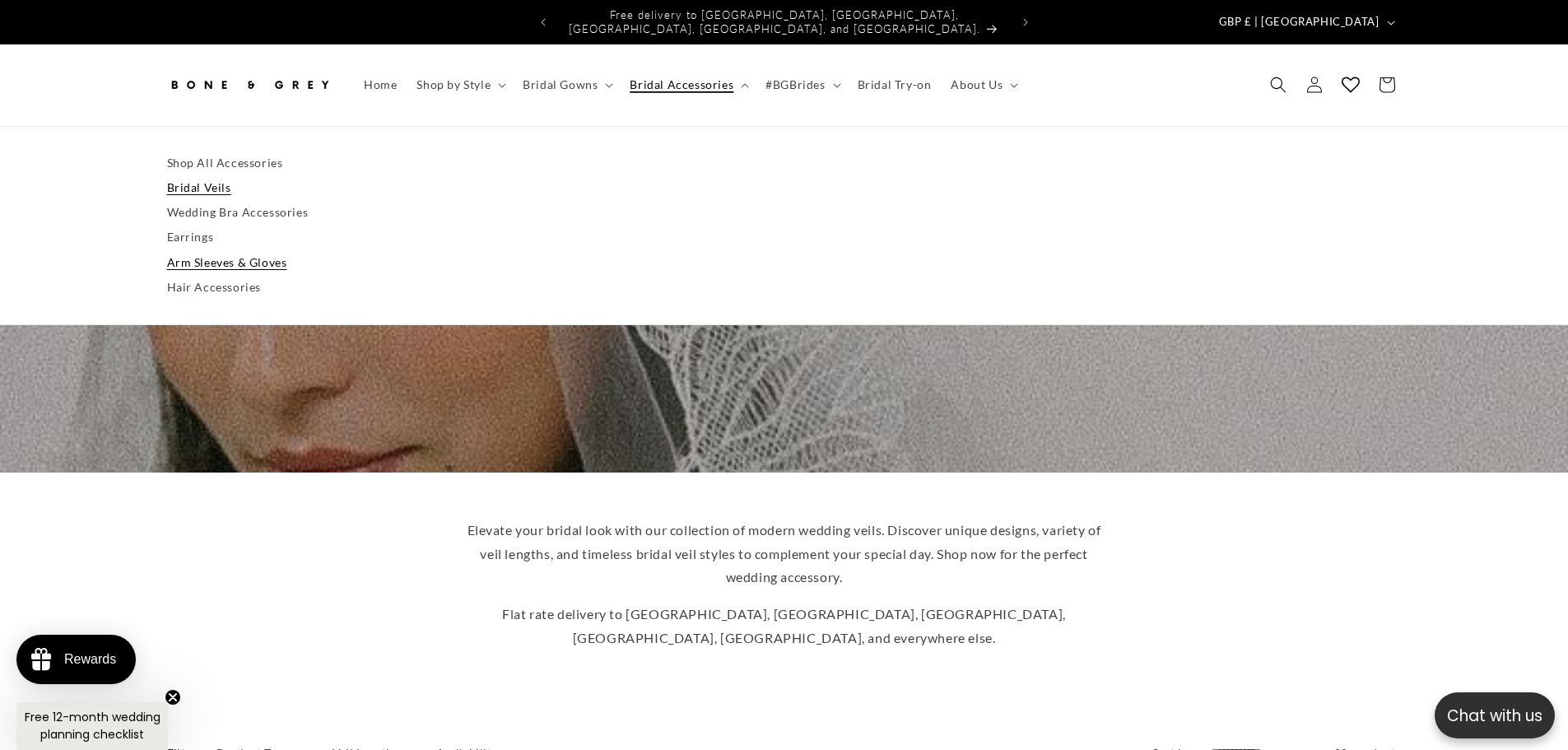
click at [222, 250] on link "Arm Sleeves & Gloves" at bounding box center [784, 262] width 1235 height 25
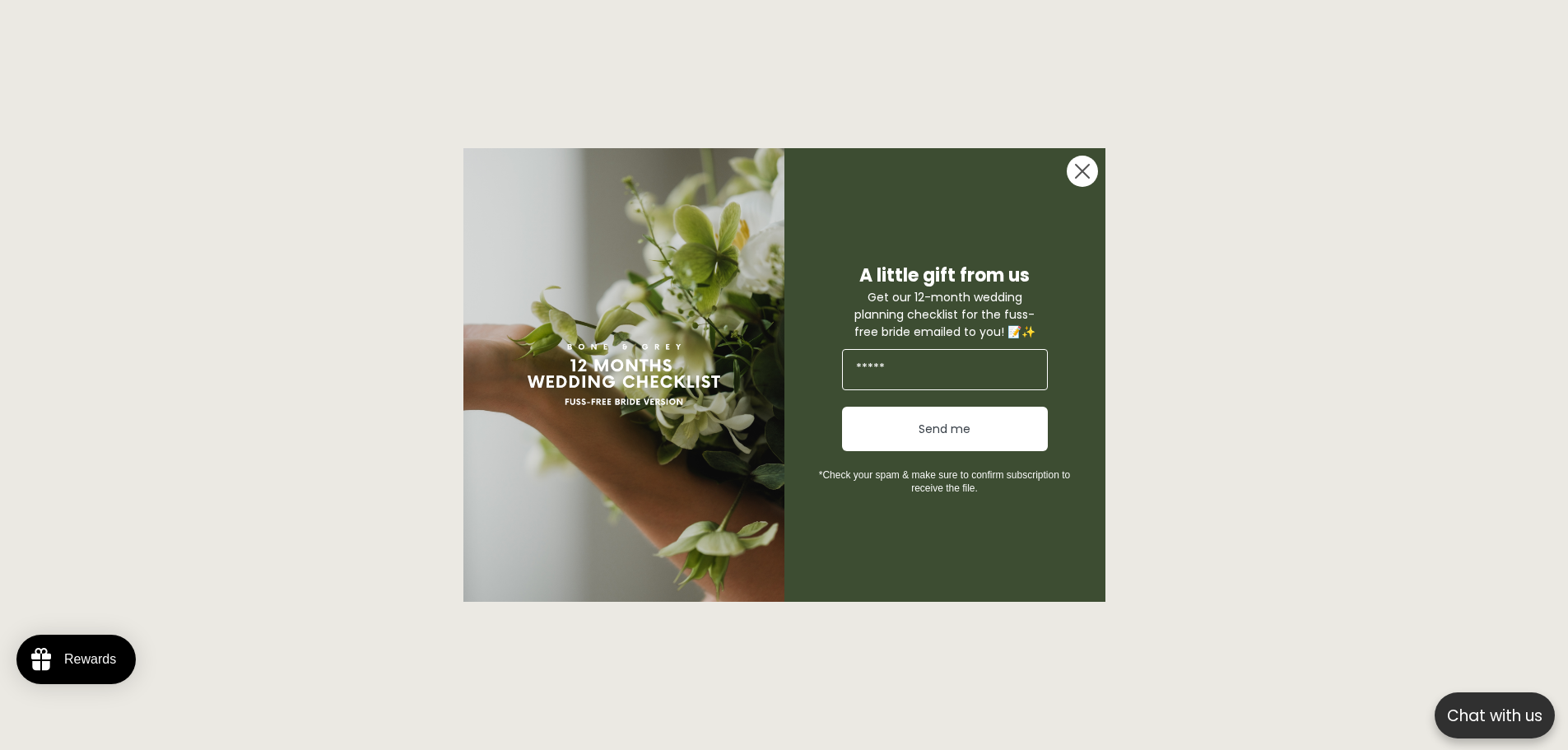
scroll to position [482, 0]
click at [1085, 166] on circle "Close dialog" at bounding box center [1082, 171] width 31 height 31
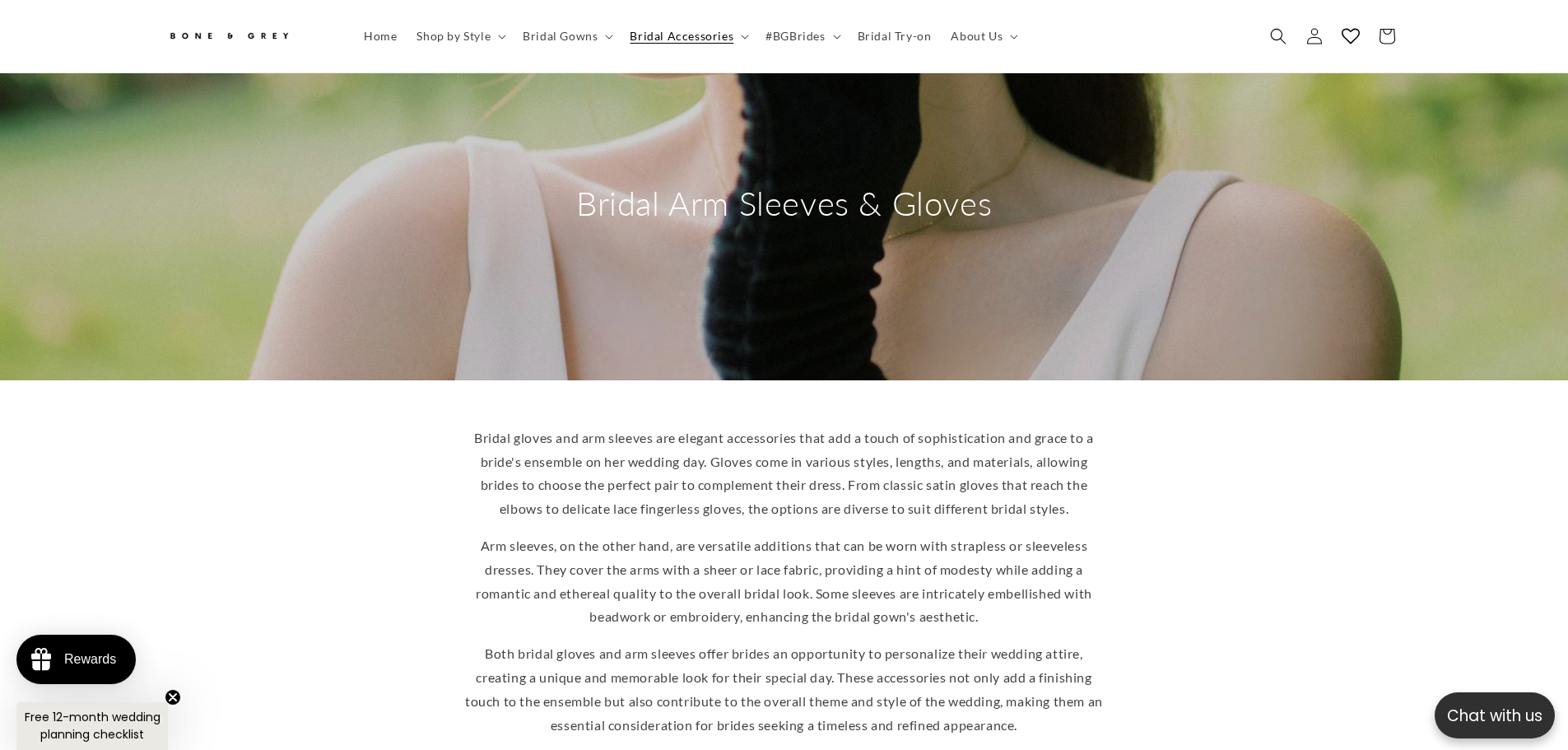
scroll to position [0, 0]
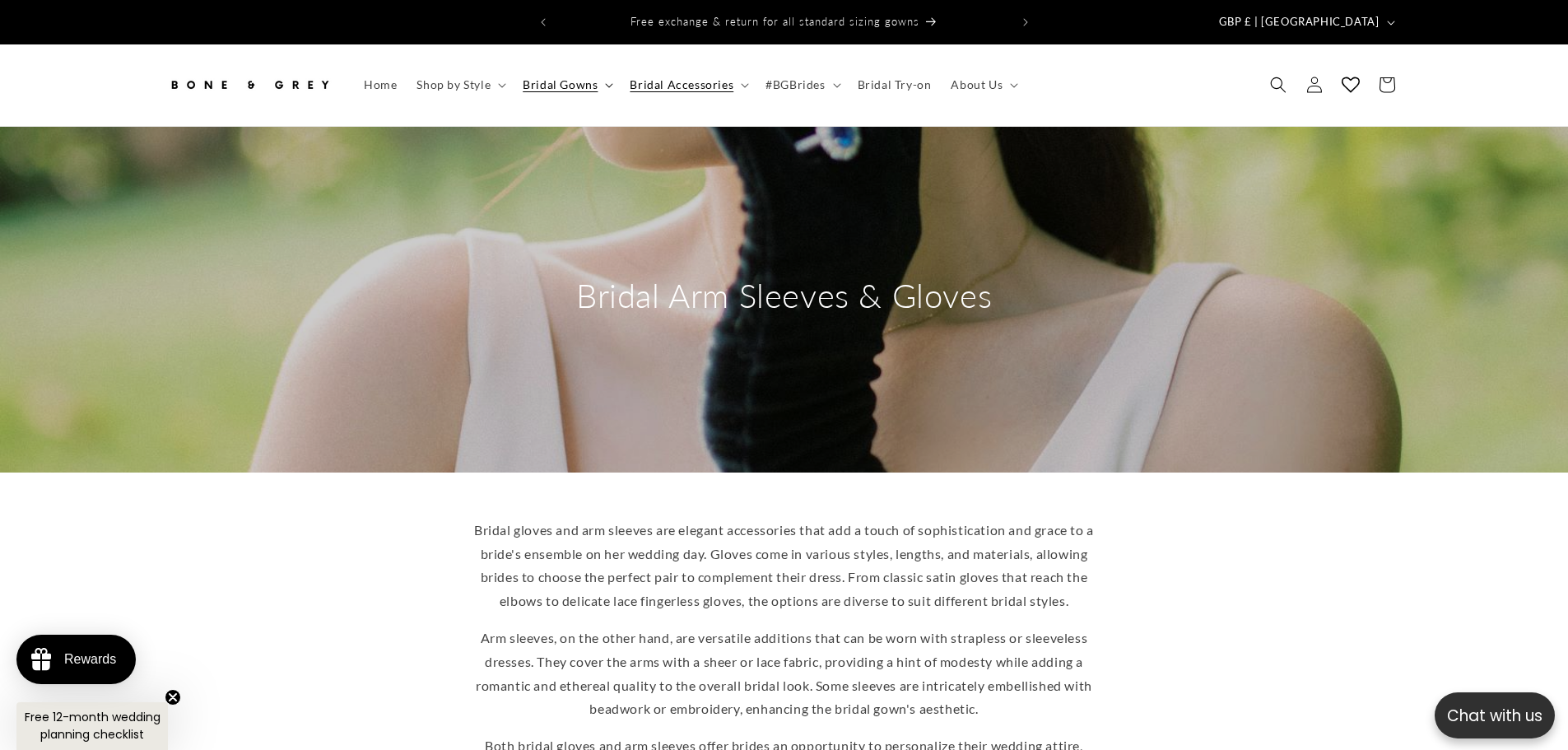
click at [545, 77] on span "Bridal Gowns" at bounding box center [560, 84] width 75 height 14
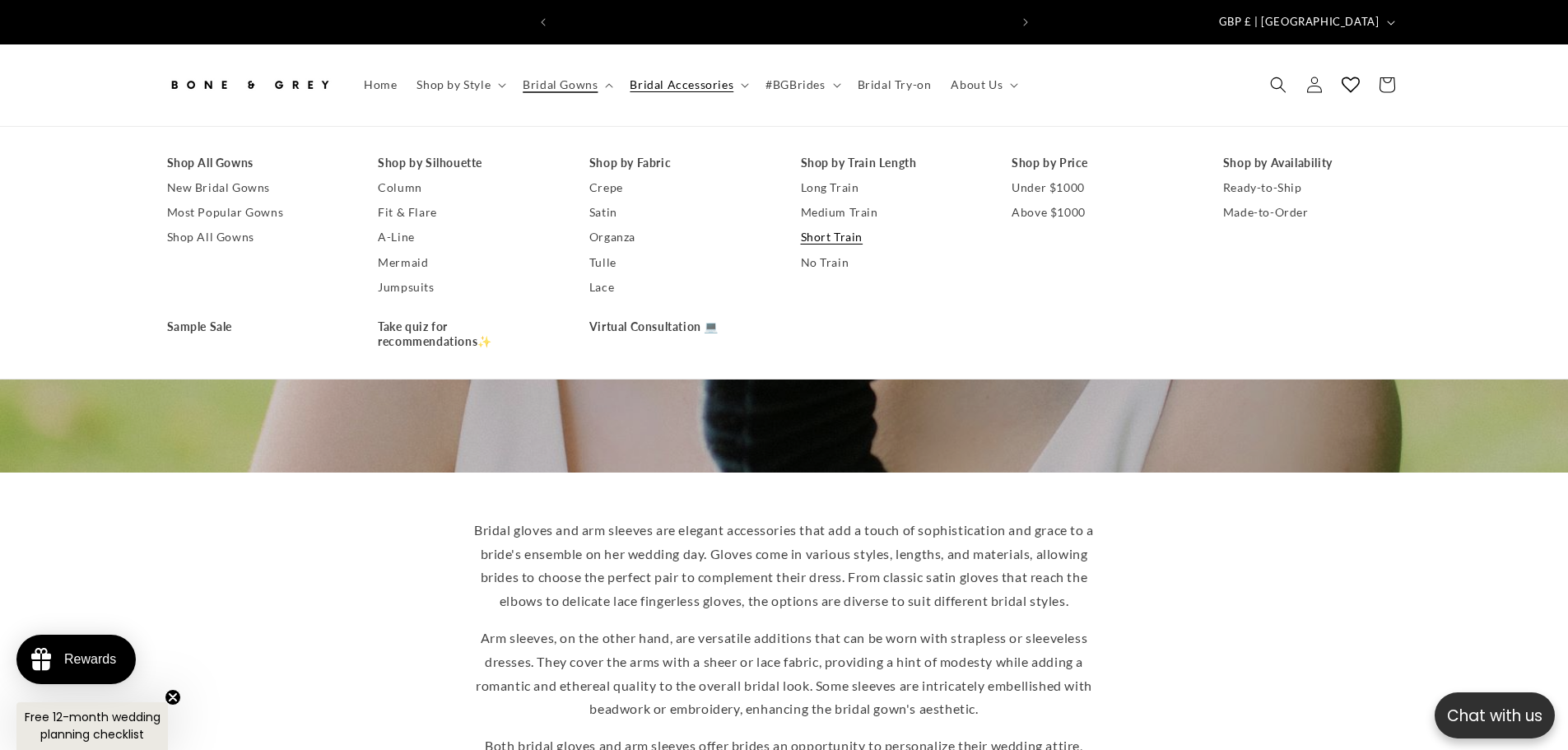
scroll to position [0, 906]
click at [872, 202] on link "Medium Train" at bounding box center [890, 212] width 179 height 25
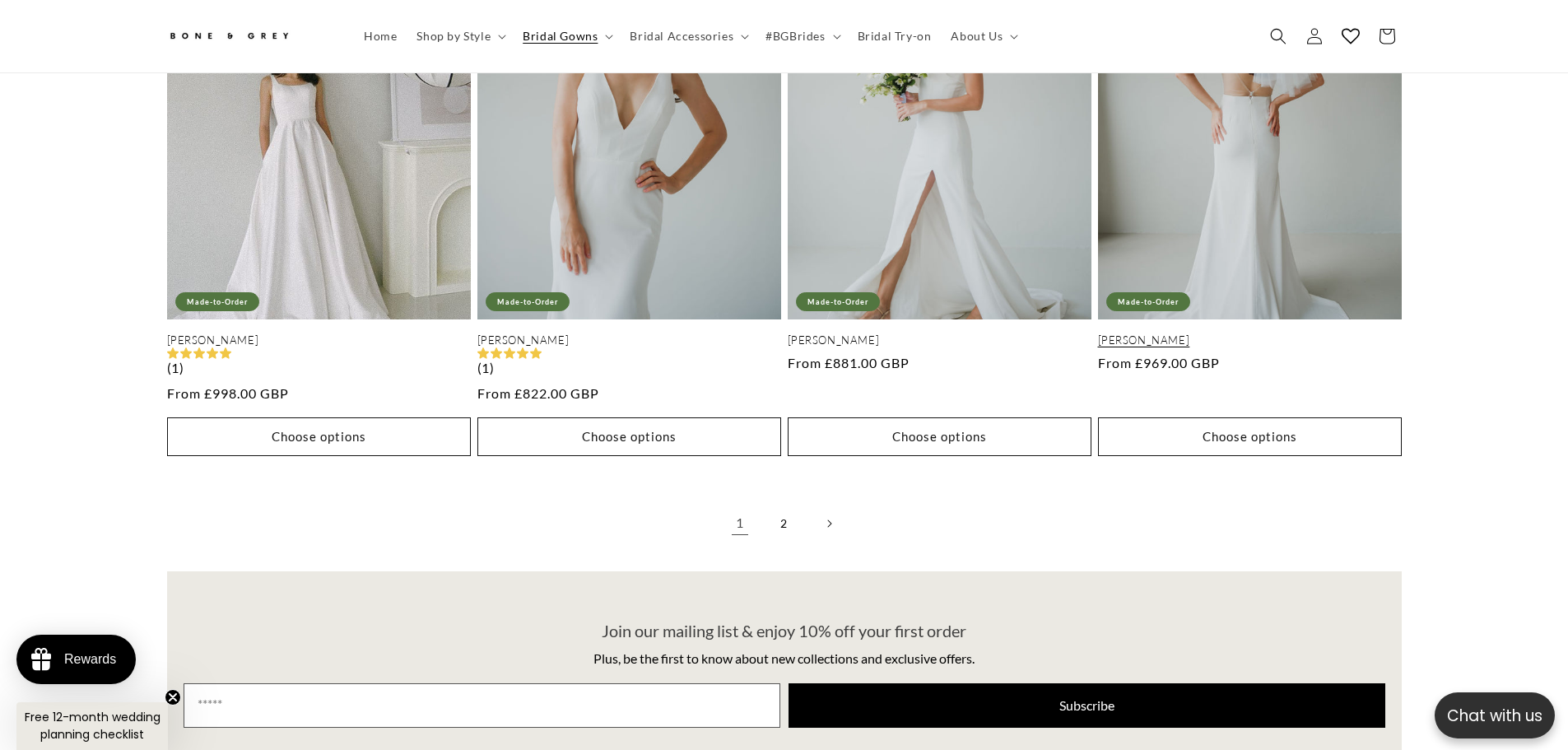
scroll to position [3448, 0]
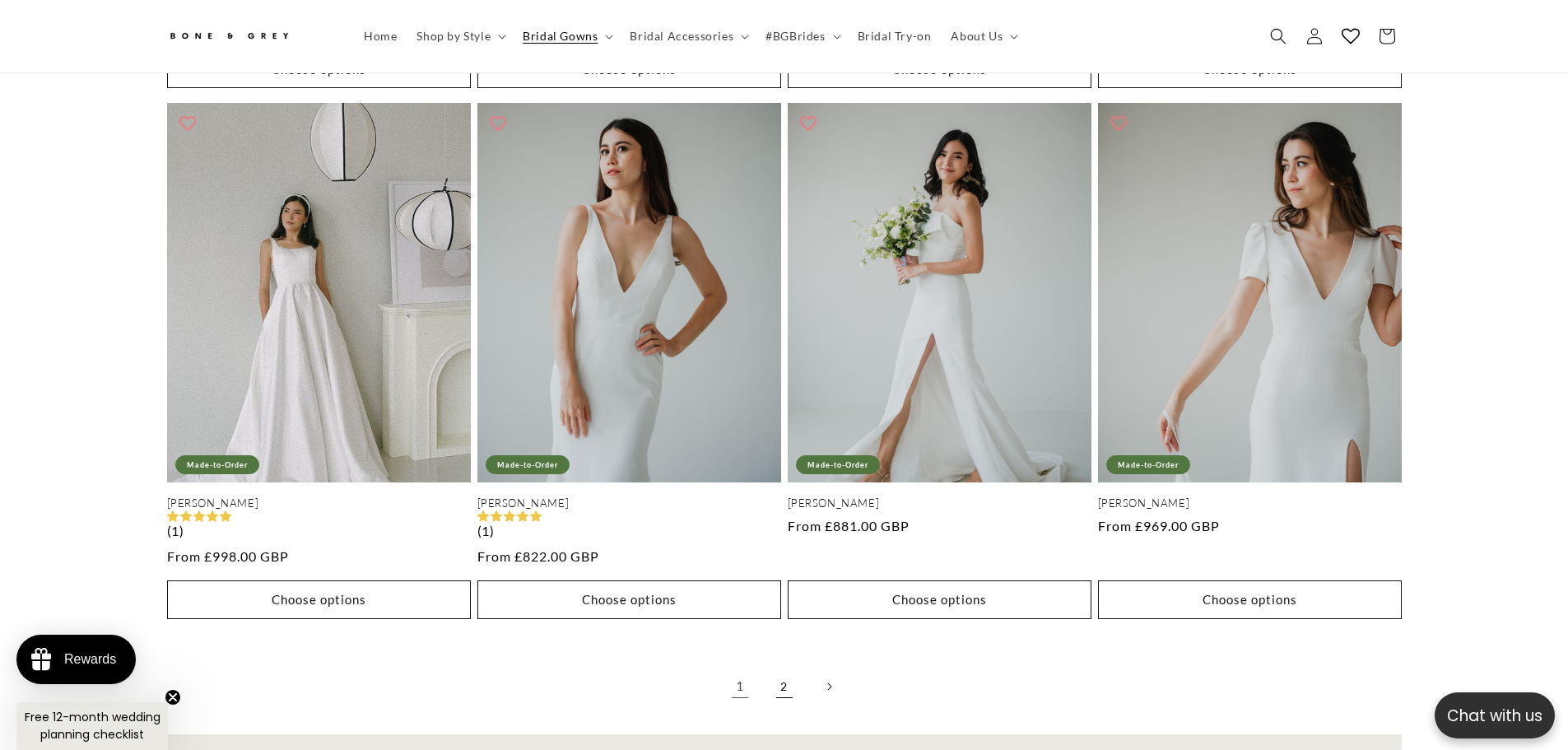
click at [790, 679] on link "2" at bounding box center [784, 686] width 36 height 36
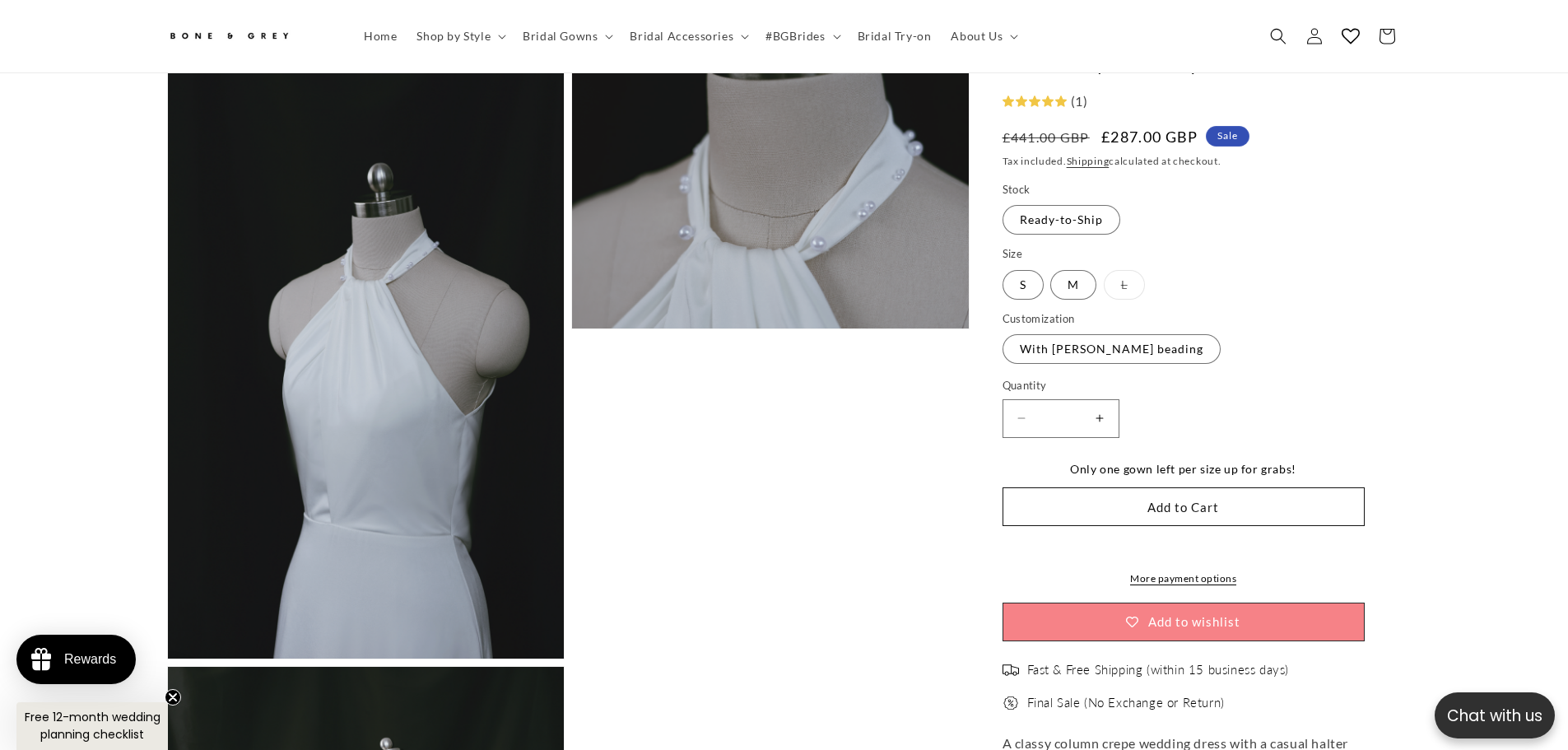
scroll to position [0, 906]
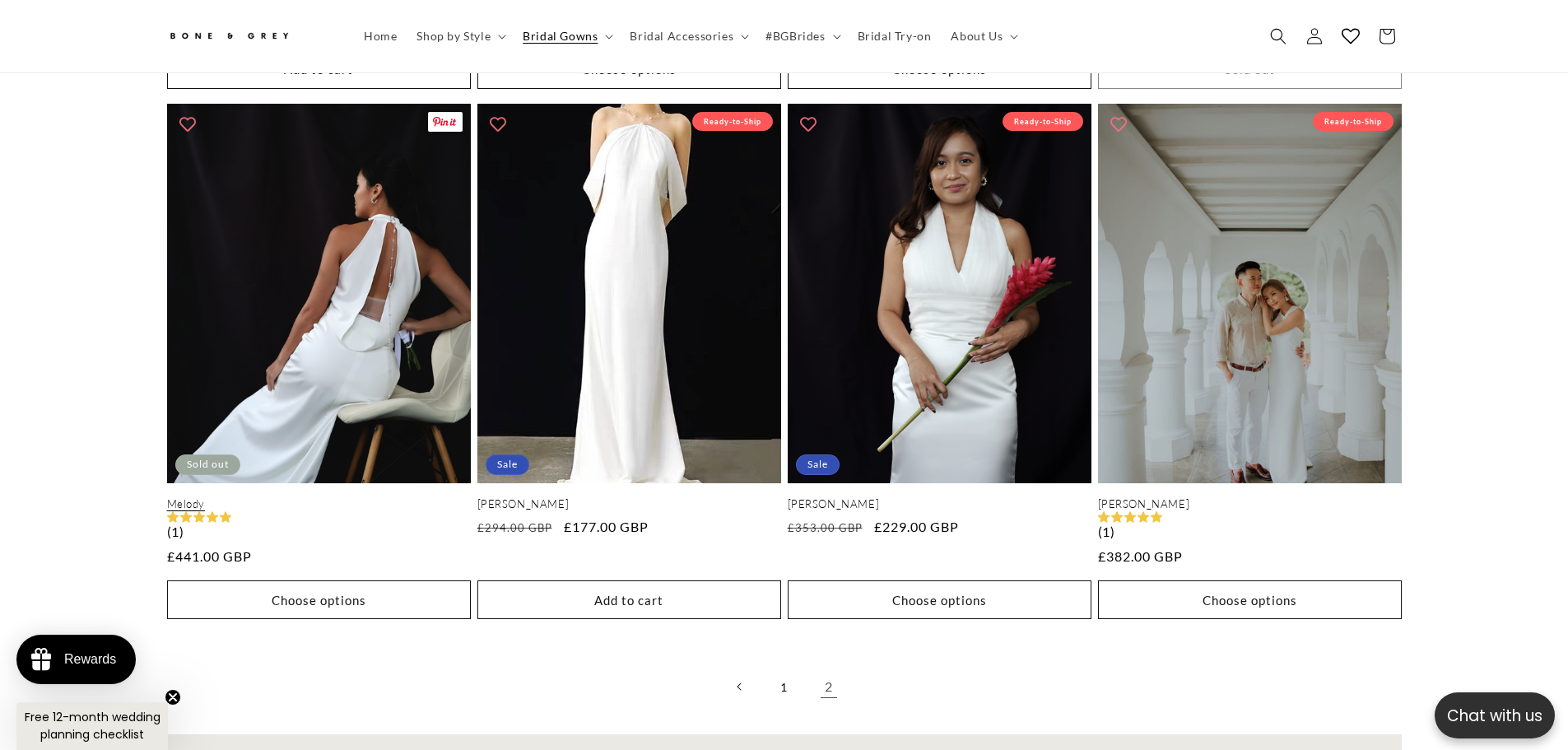
scroll to position [0, 906]
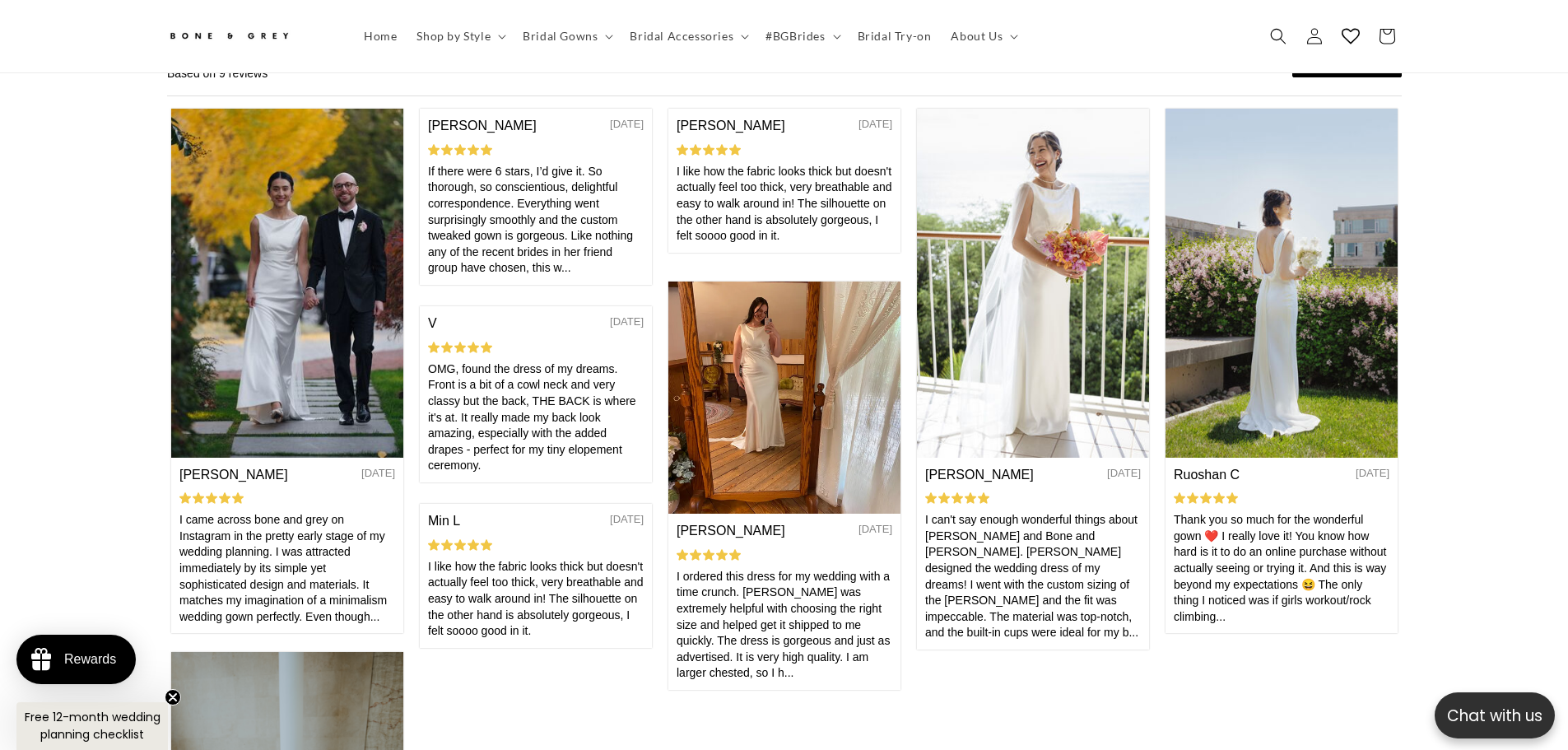
scroll to position [0, 906]
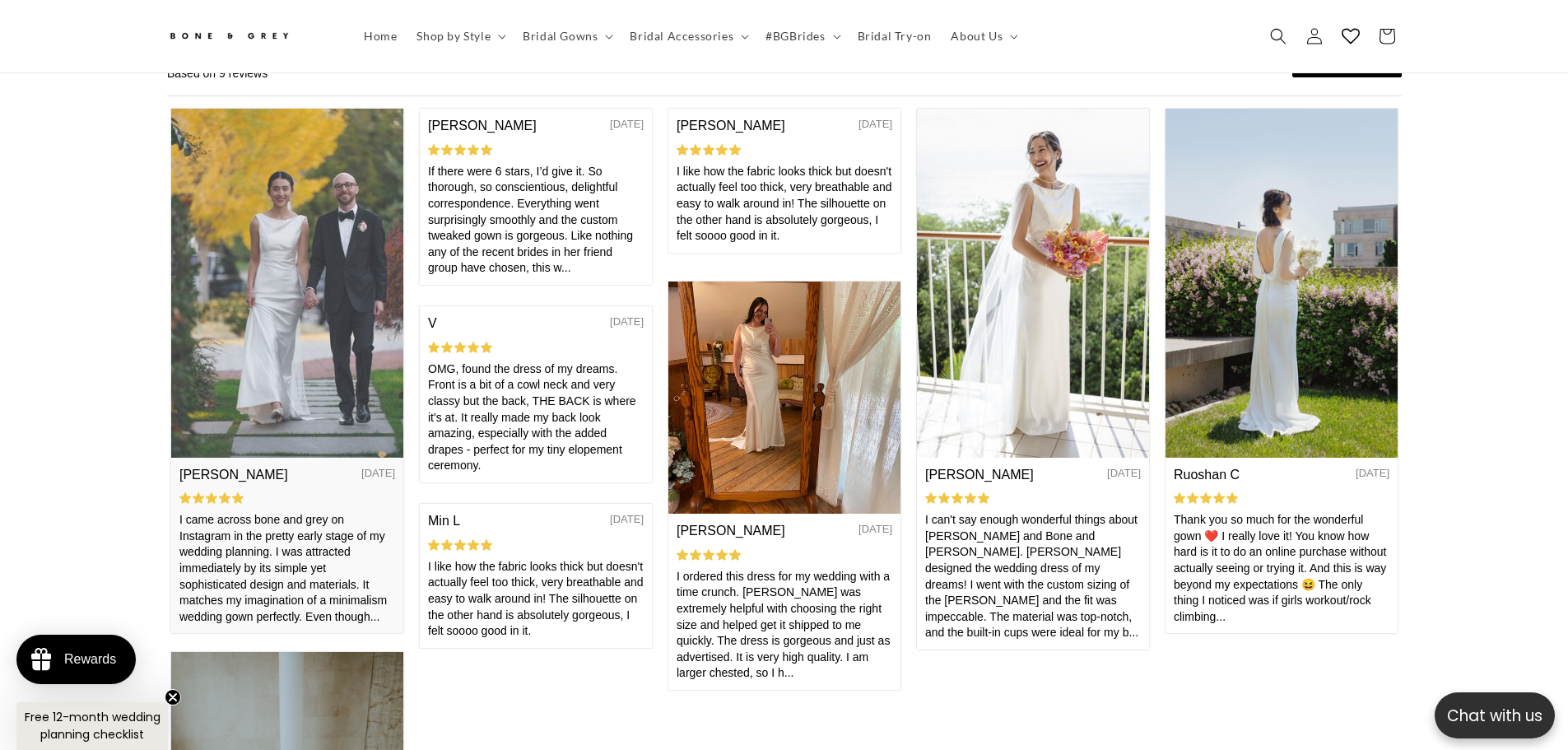
click at [249, 316] on img at bounding box center [287, 282] width 232 height 349
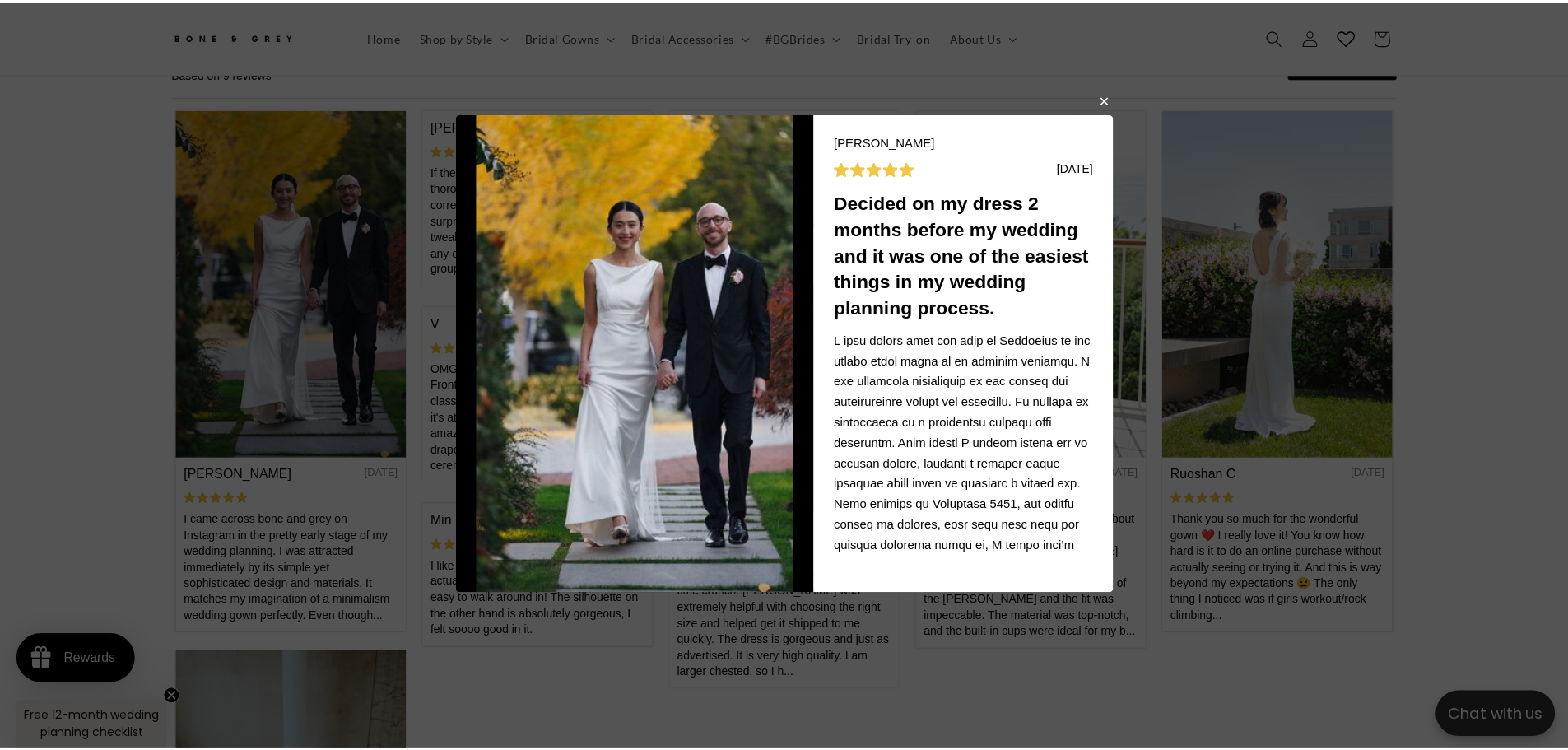
click at [1107, 104] on button "button" at bounding box center [1112, 100] width 10 height 20
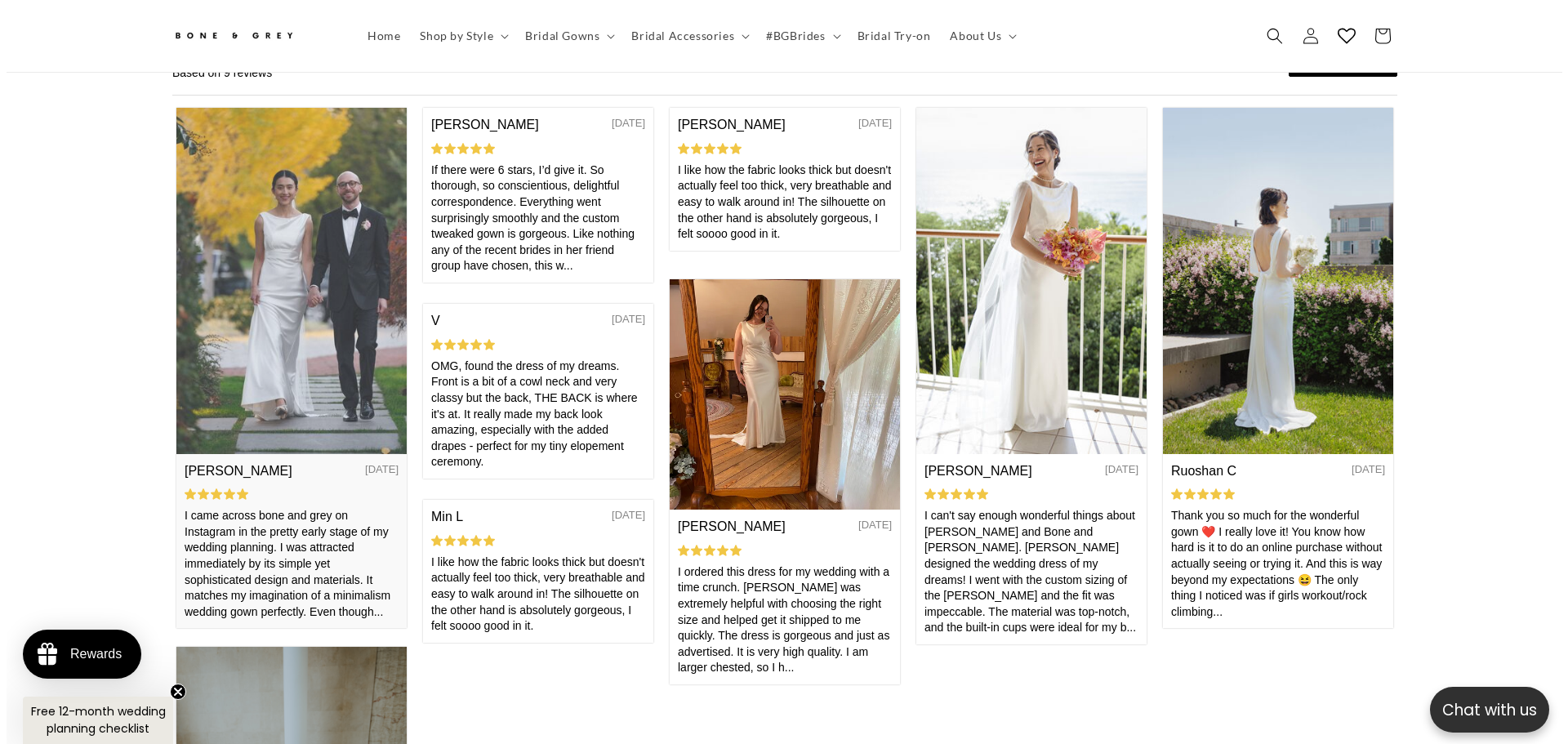
scroll to position [0, 0]
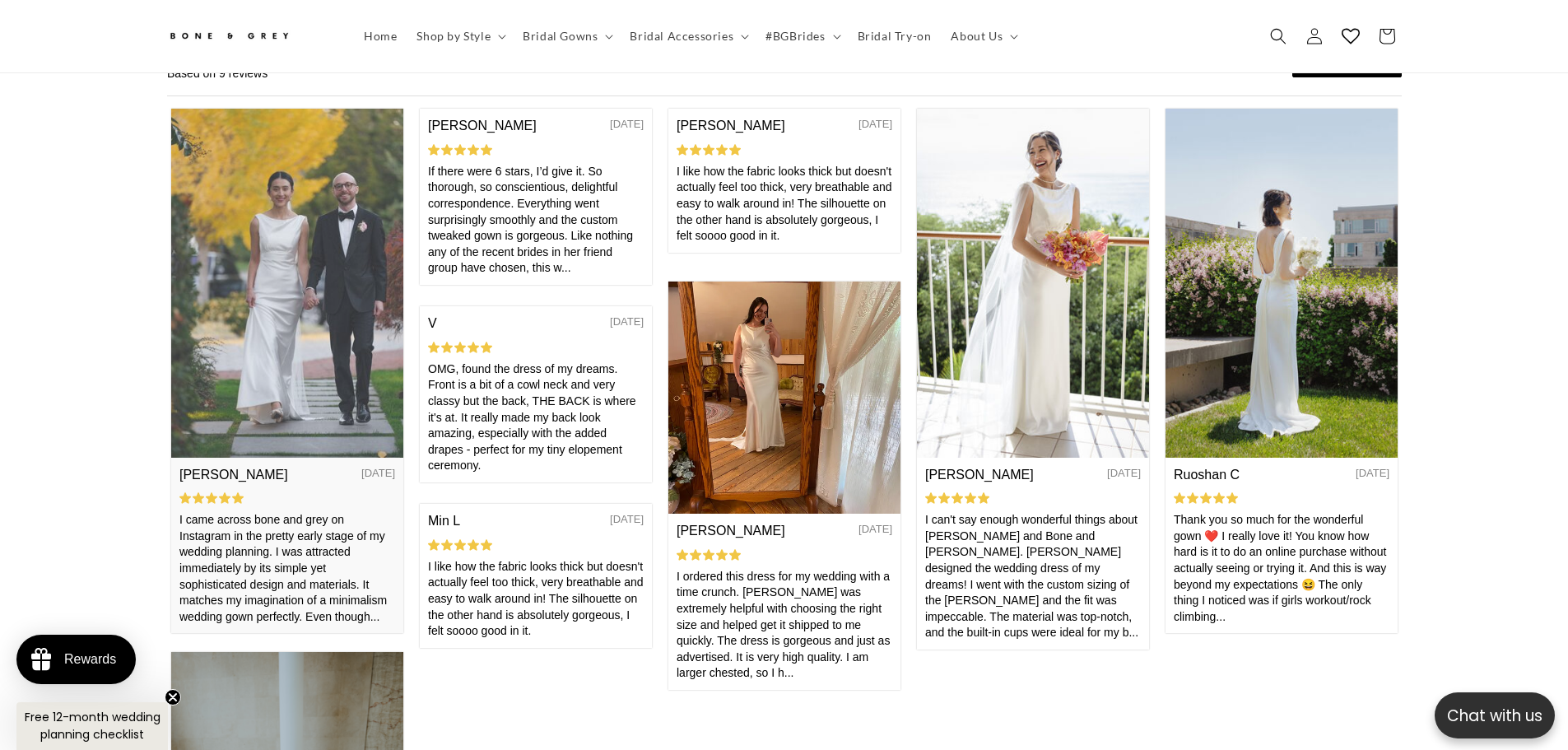
click at [226, 333] on img at bounding box center [287, 282] width 232 height 349
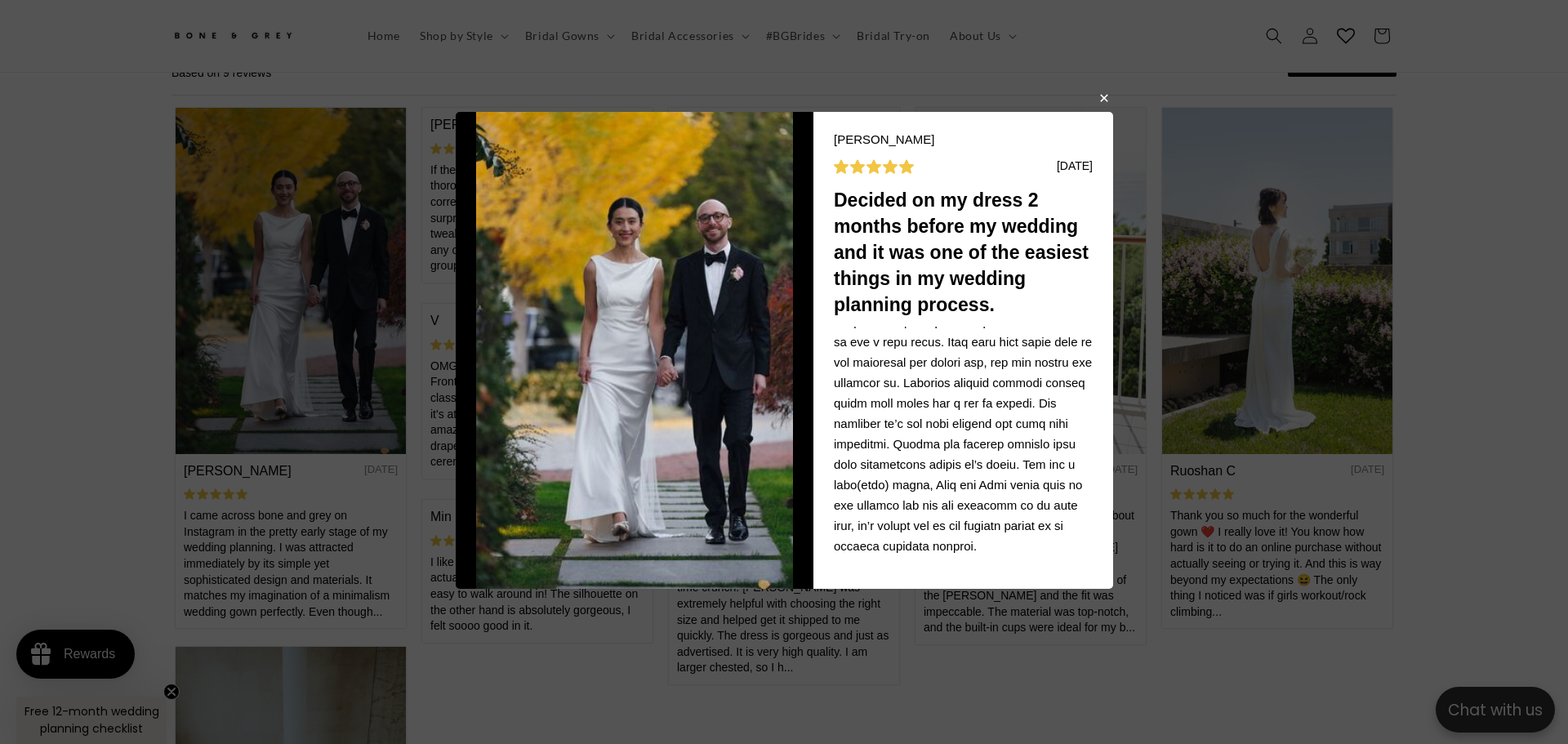
scroll to position [0, 449]
click at [1104, 98] on button "button" at bounding box center [1103, 97] width 10 height 19
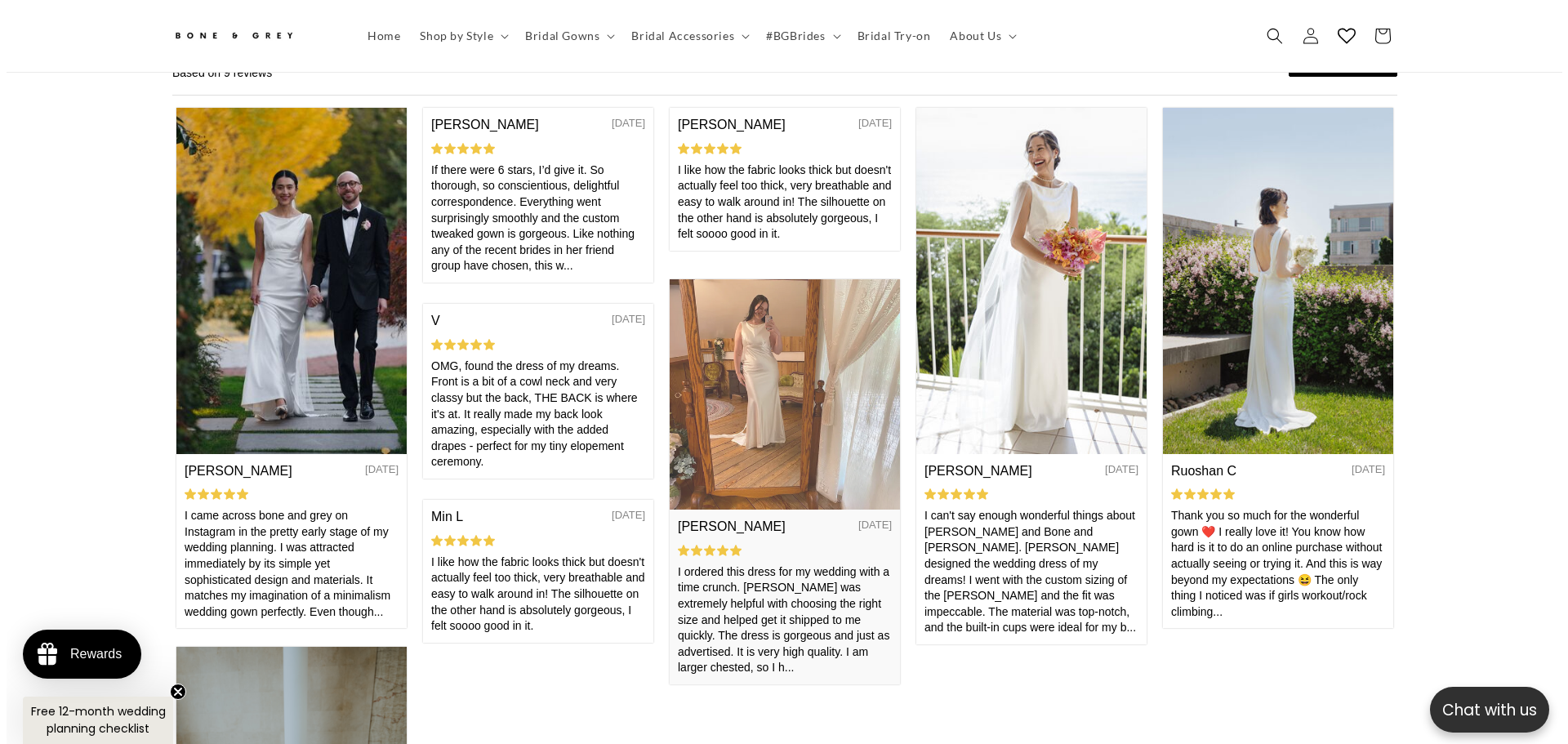
click at [803, 400] on img at bounding box center [784, 394] width 230 height 231
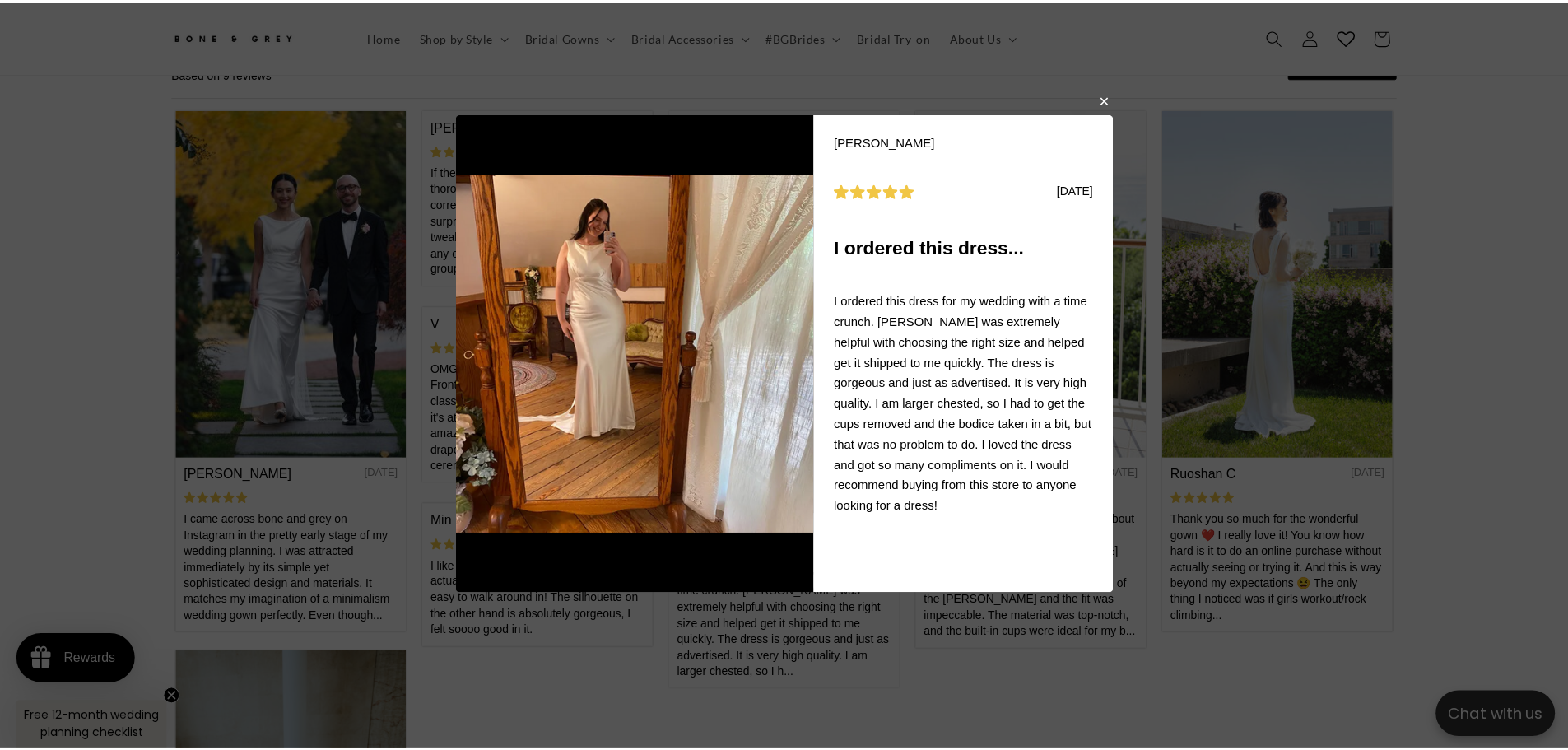
scroll to position [0, 0]
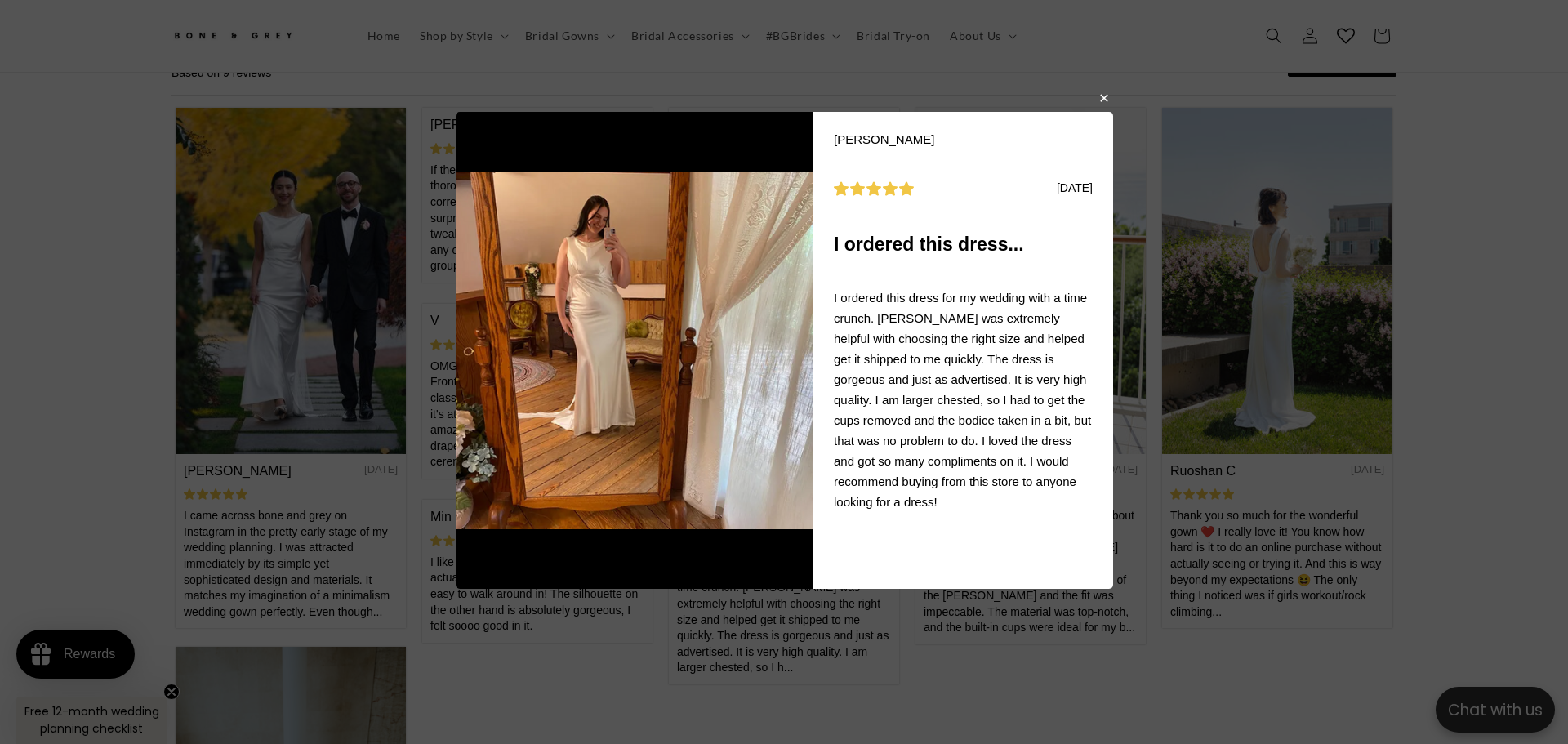
click at [1099, 96] on button "button" at bounding box center [1103, 97] width 10 height 19
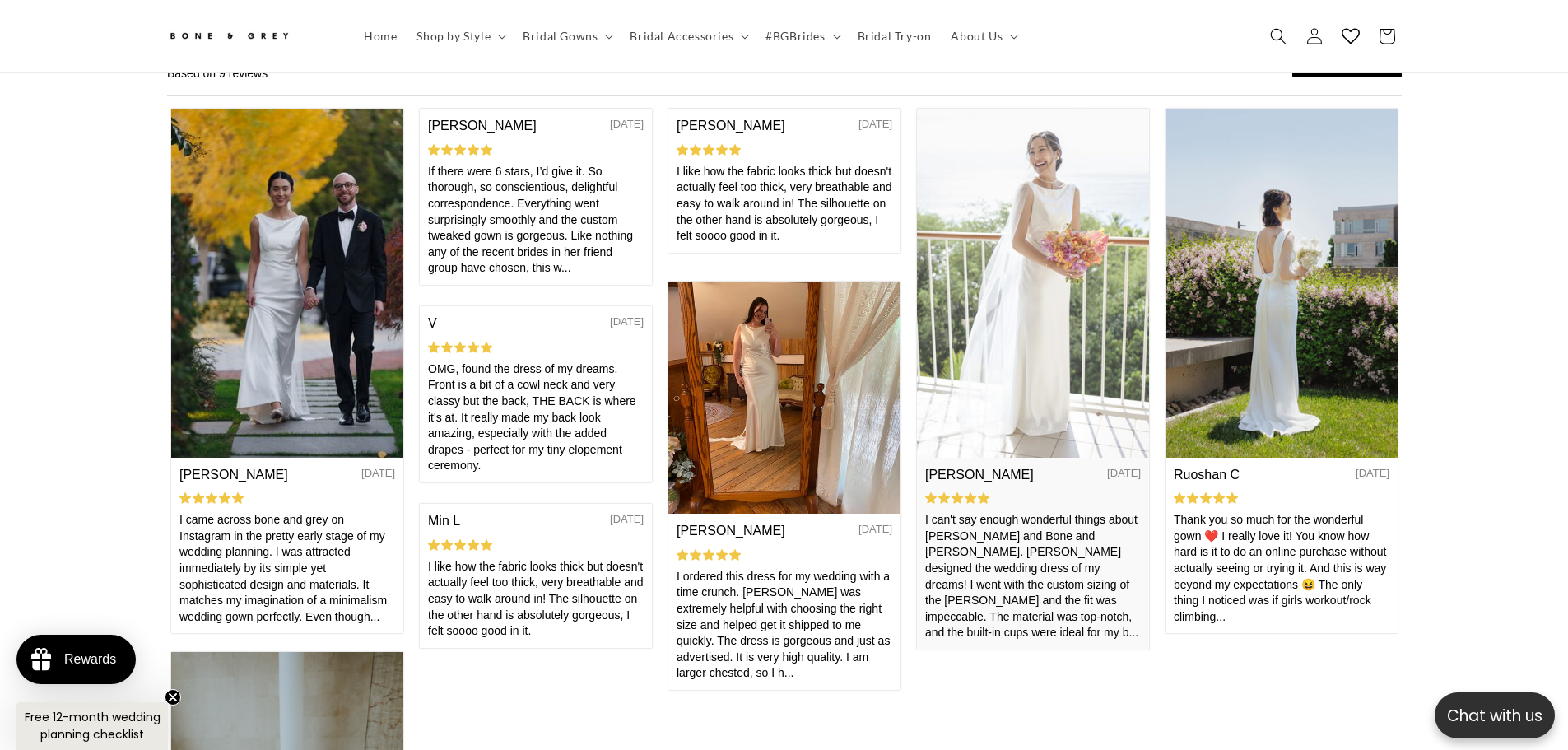
click at [990, 327] on img at bounding box center [1032, 282] width 232 height 349
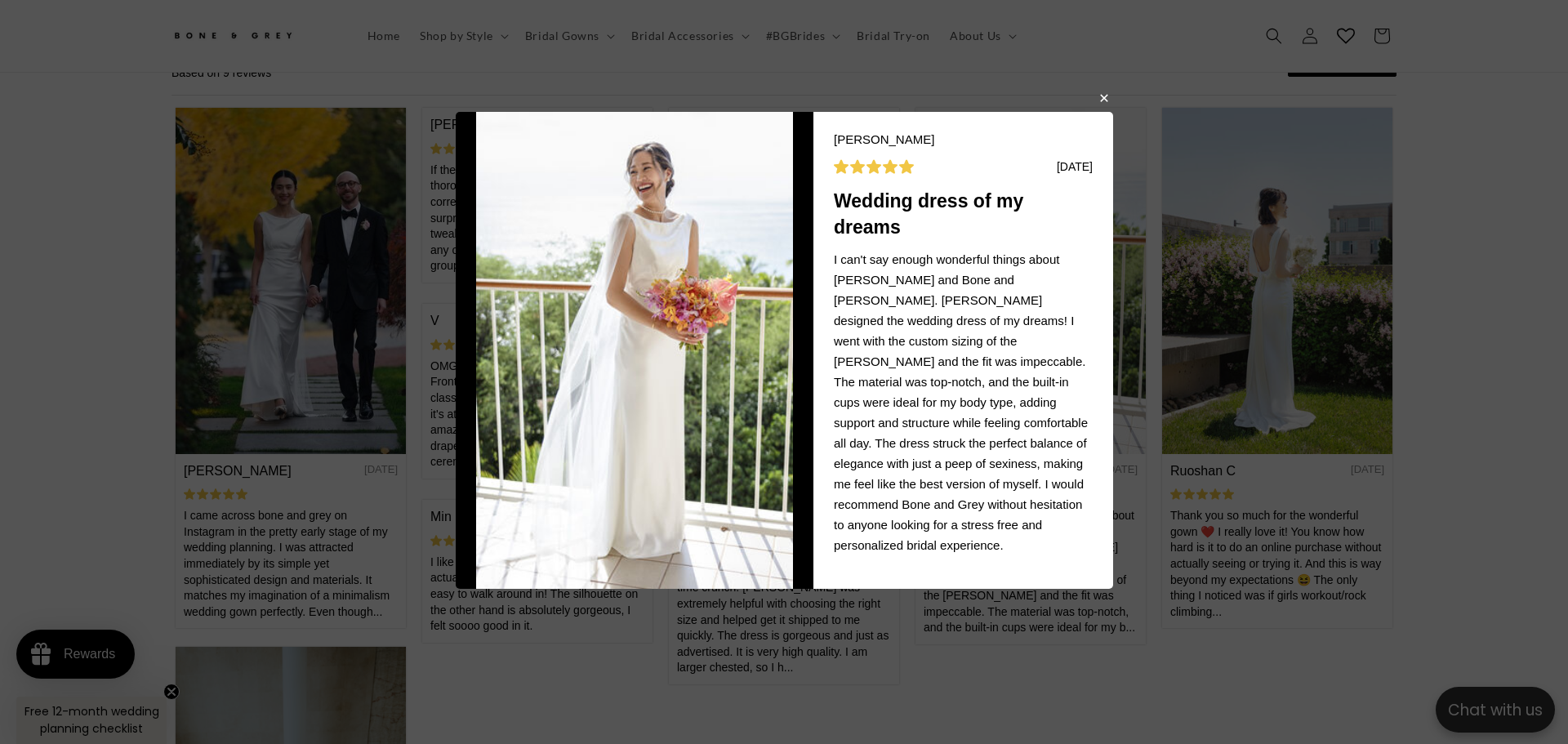
click at [1110, 104] on body "Lili S 11/08/2024 Wedding dress of my dreams I can't say enough wonderful thing…" at bounding box center [784, 372] width 1568 height 744
click at [1094, 98] on body "Lili S 11/08/2024 Wedding dress of my dreams I can't say enough wonderful thing…" at bounding box center [784, 372] width 1568 height 744
click at [1104, 97] on button "button" at bounding box center [1103, 97] width 10 height 19
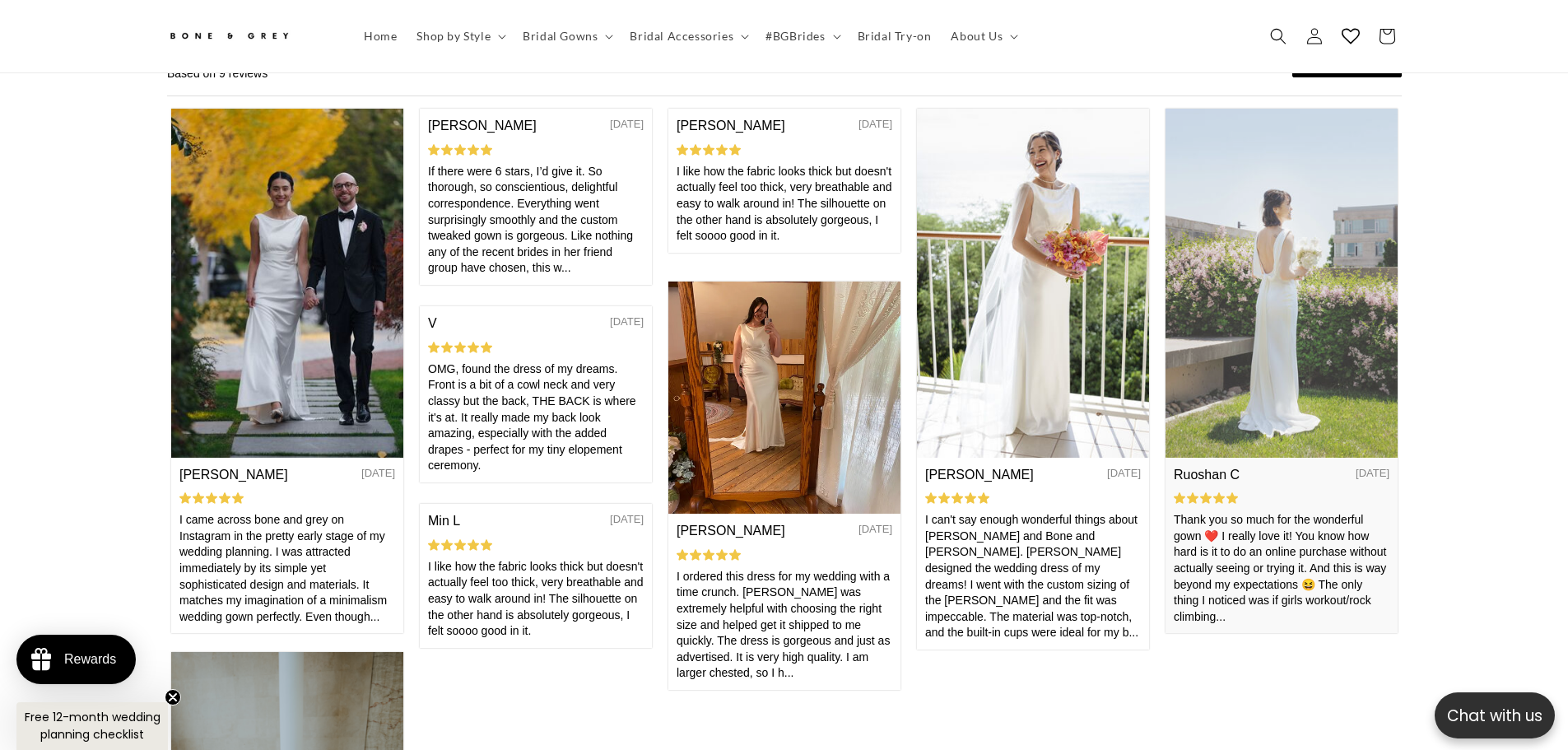
scroll to position [0, 453]
click at [1281, 220] on img at bounding box center [1281, 282] width 232 height 349
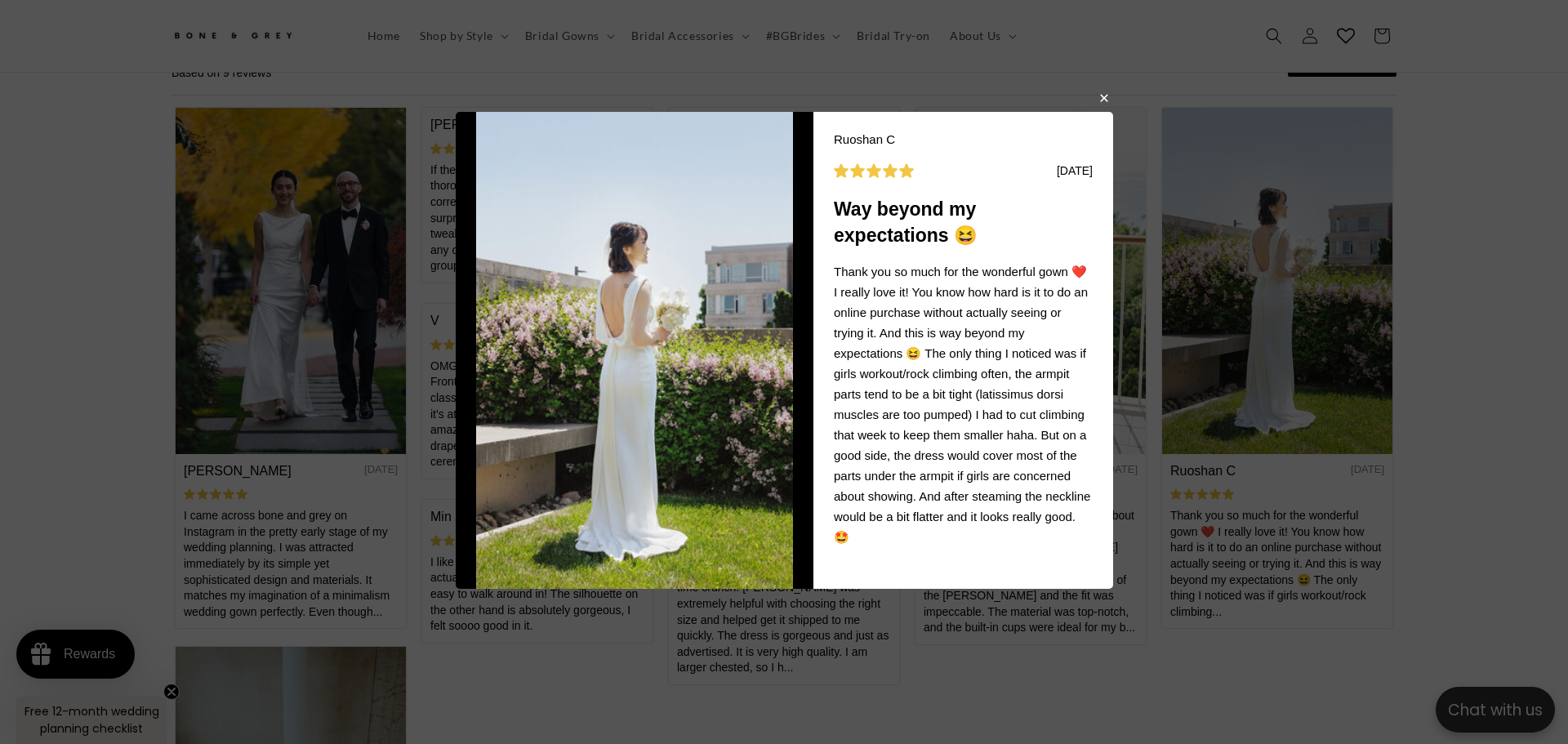
click at [1100, 107] on button "button" at bounding box center [1103, 97] width 10 height 19
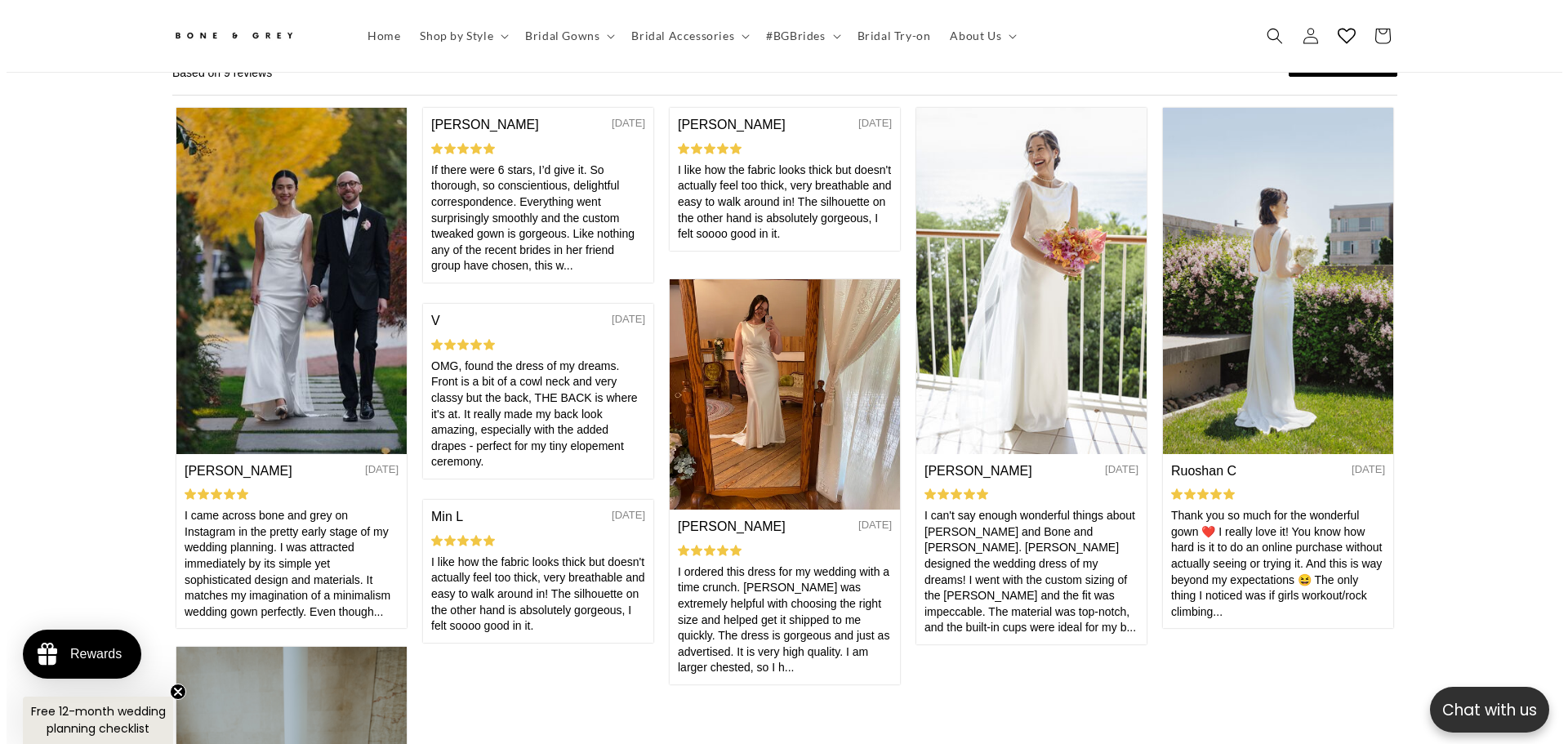
scroll to position [7833, 0]
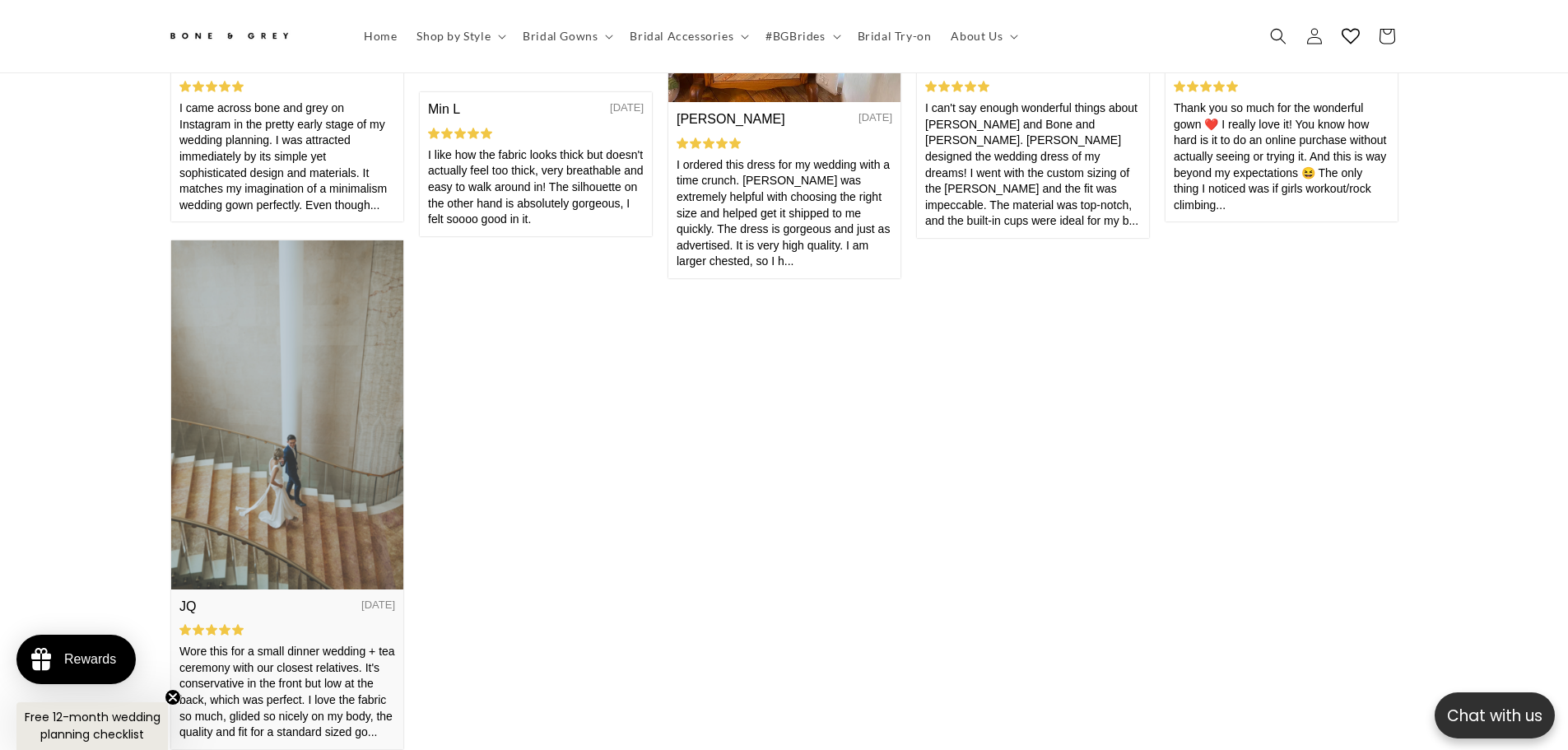
click at [329, 427] on img at bounding box center [287, 414] width 232 height 349
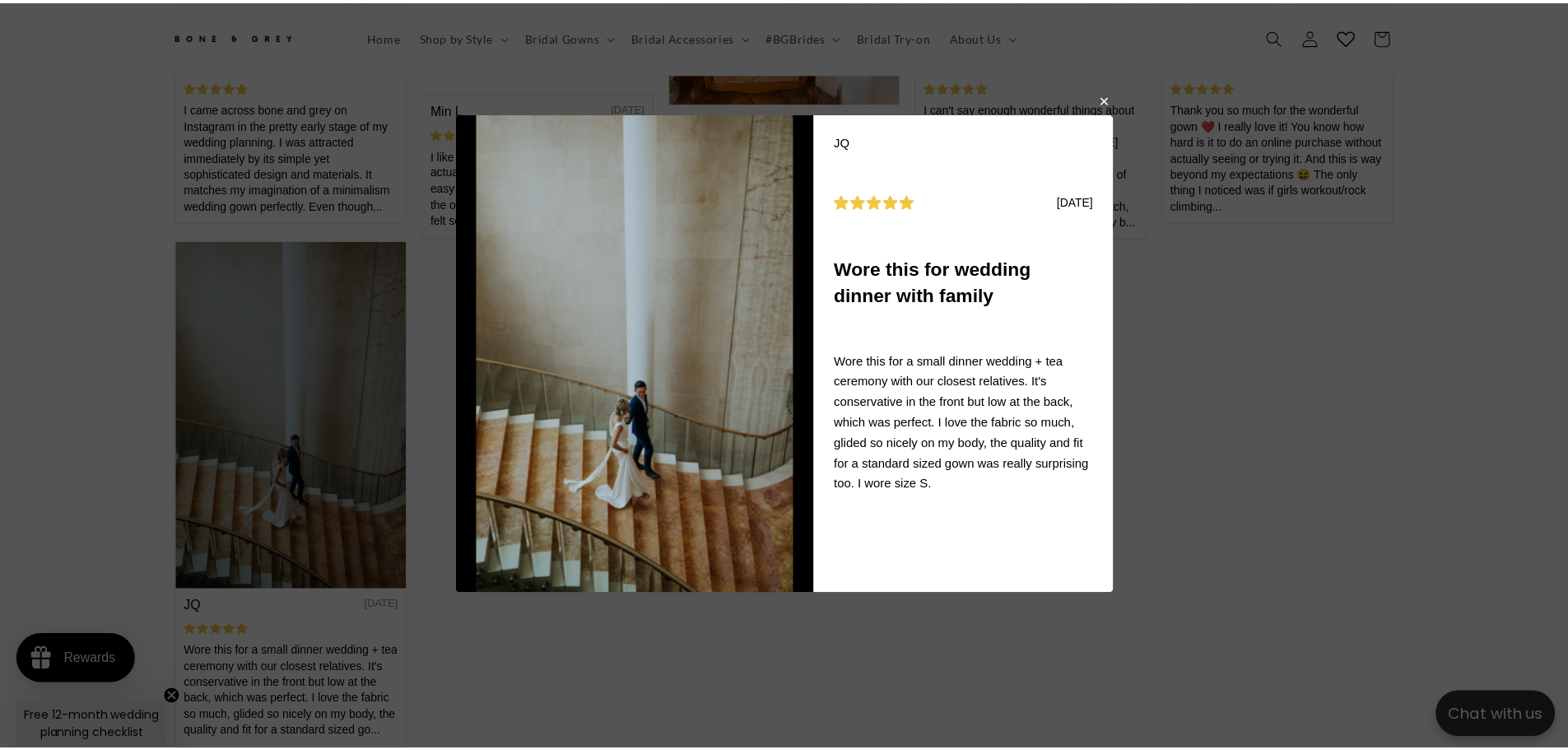
scroll to position [0, 906]
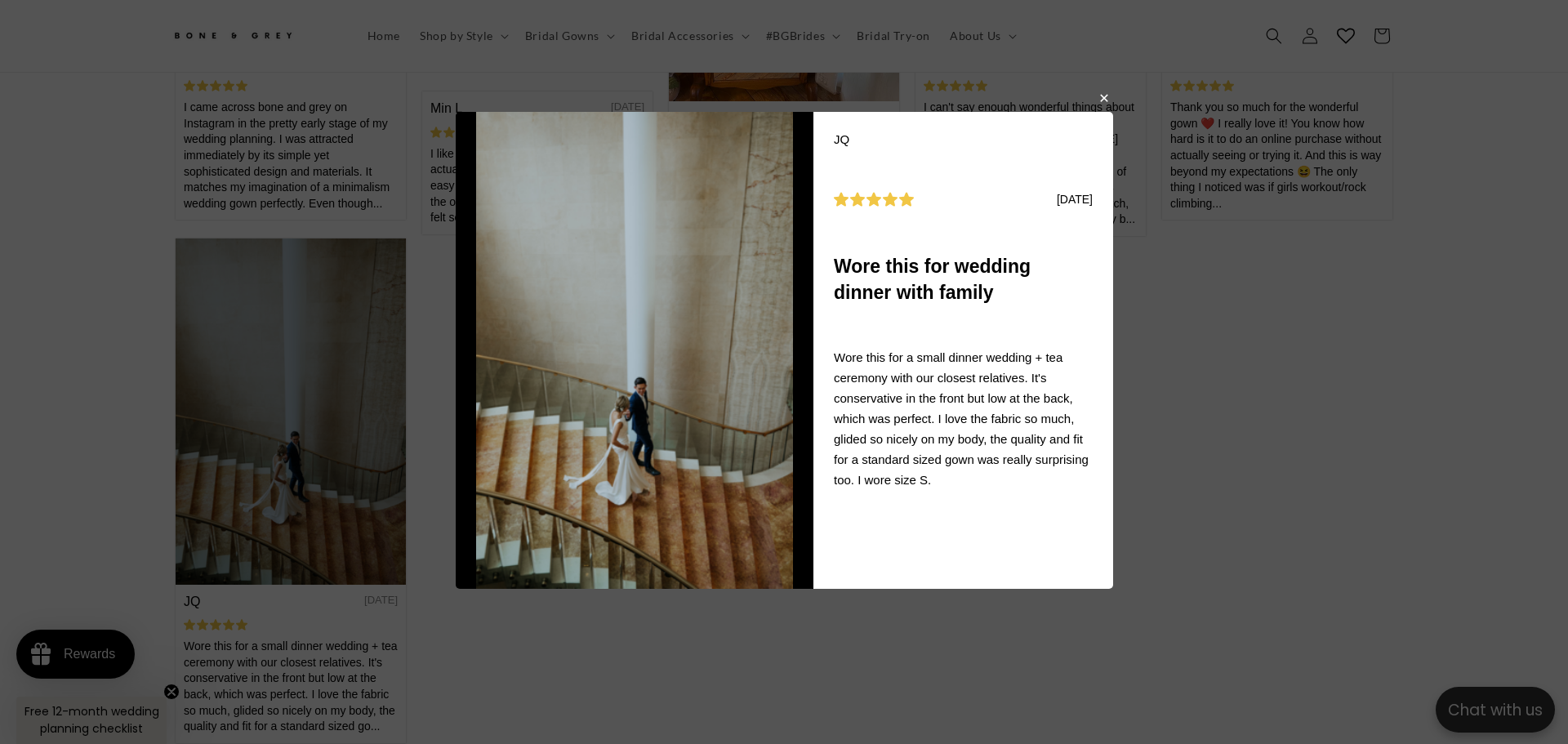
click at [1100, 98] on button "button" at bounding box center [1103, 97] width 10 height 19
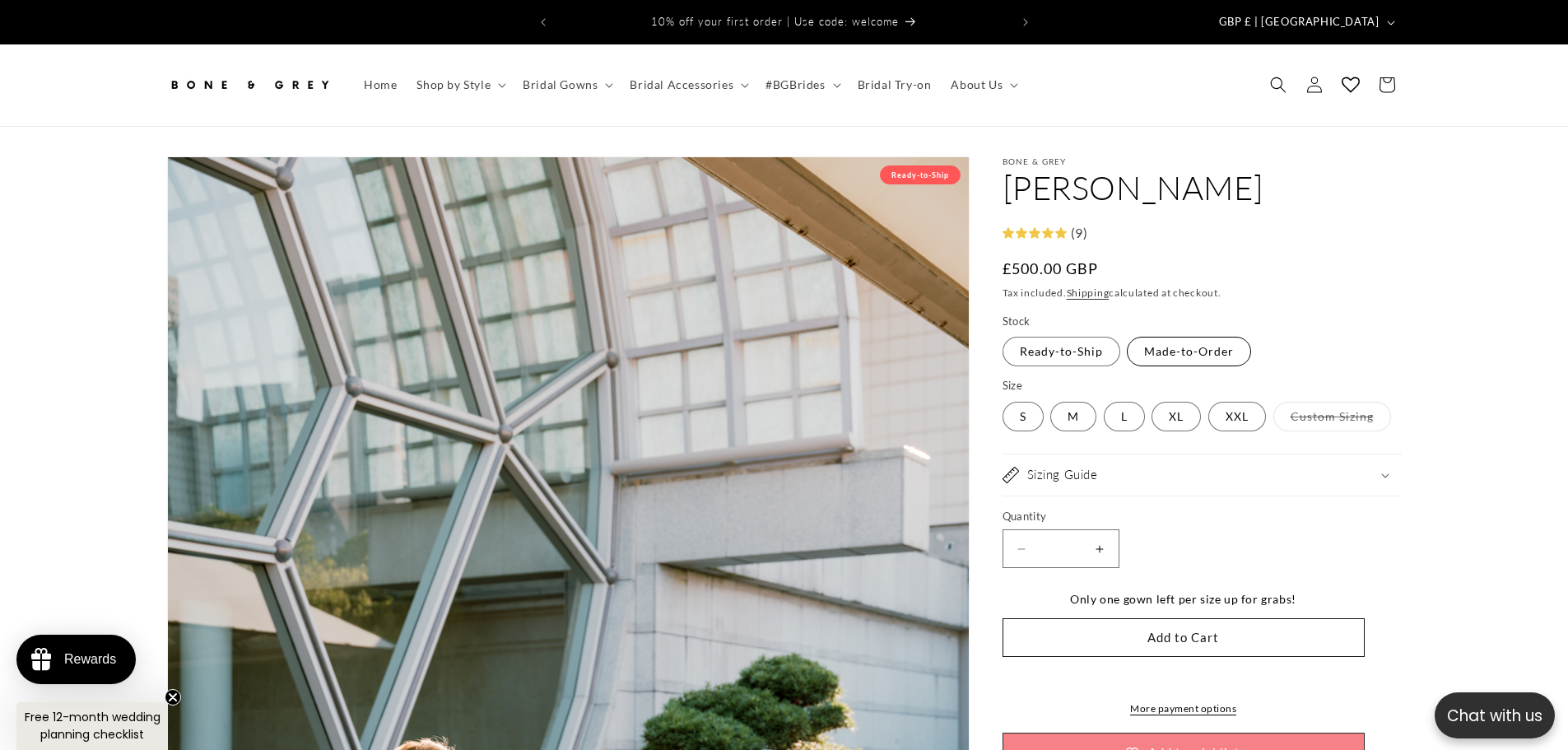
click at [1231, 343] on label "Made-to-Order Variant sold out or unavailable" at bounding box center [1189, 351] width 125 height 30
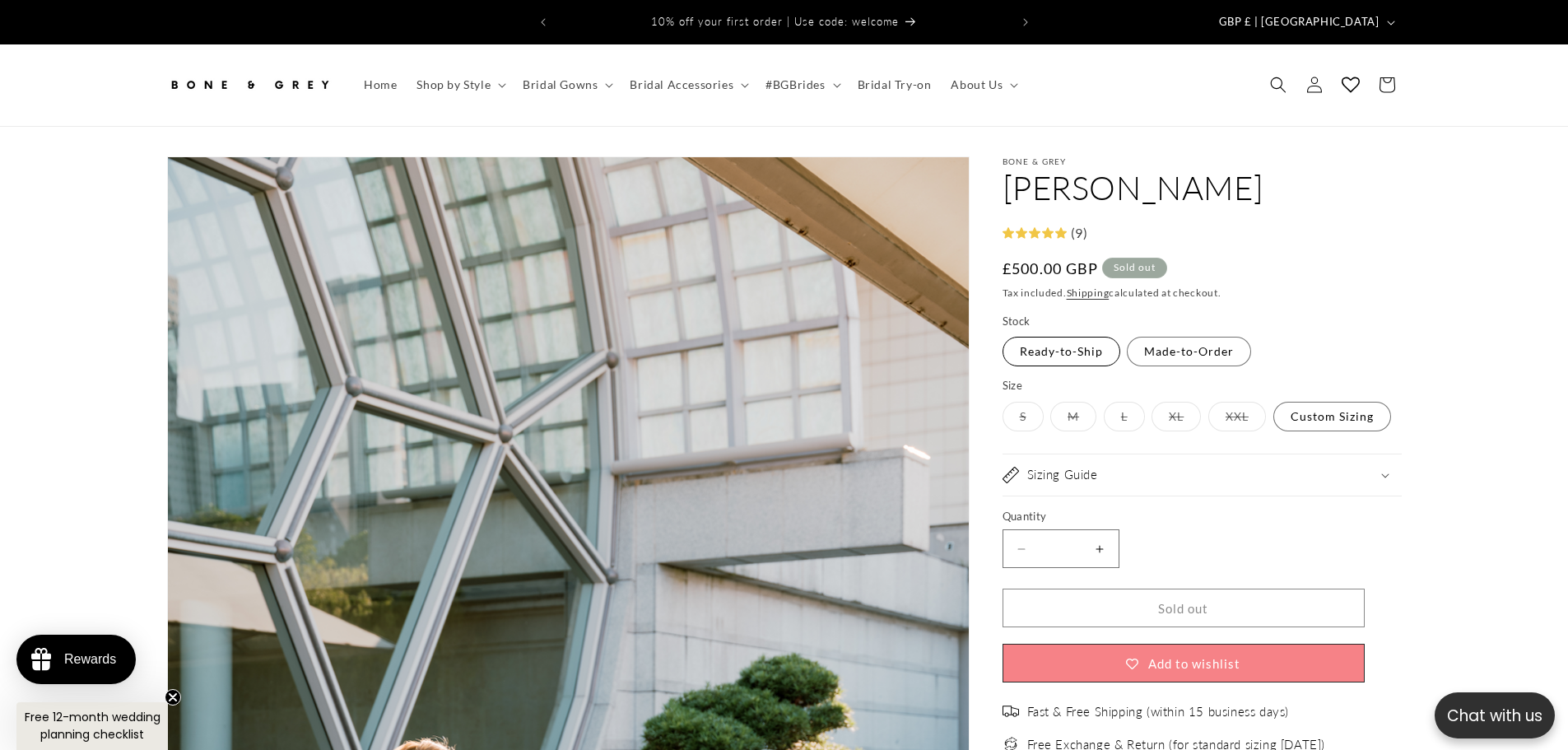
click at [1081, 341] on label "Ready-to-Ship Variant sold out or unavailable" at bounding box center [1061, 351] width 118 height 30
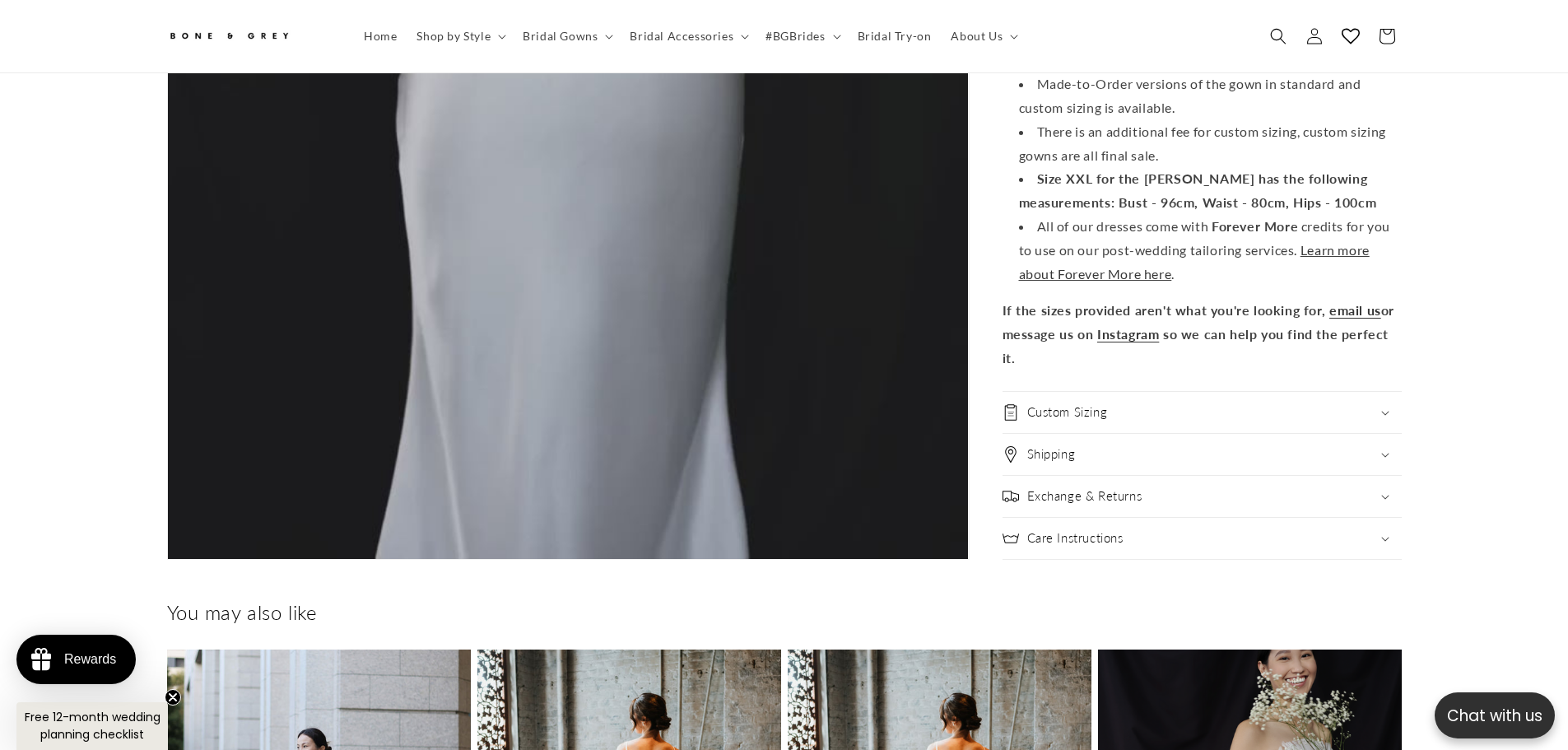
click at [1096, 405] on h2 "Custom Sizing" at bounding box center [1067, 412] width 81 height 16
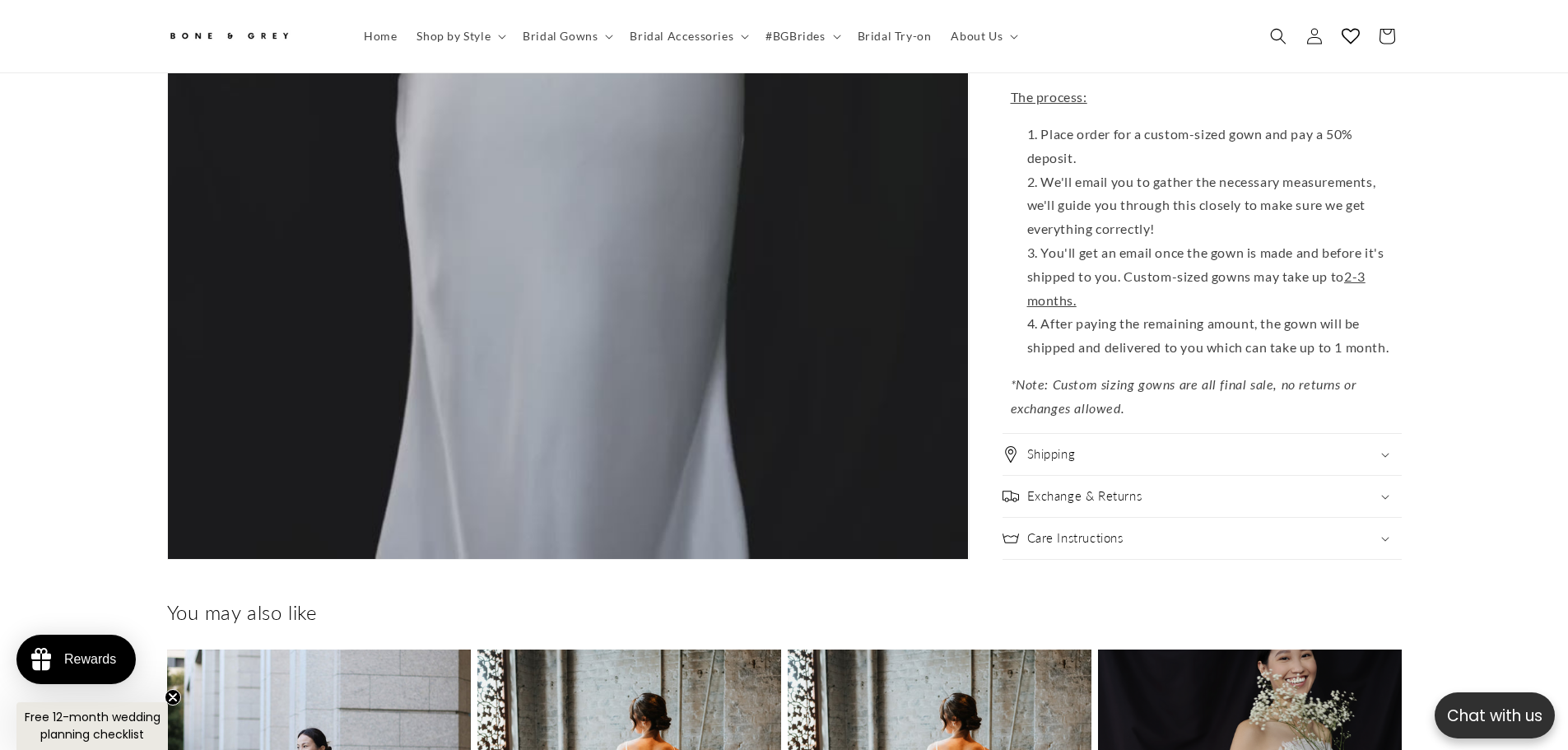
click at [1113, 446] on div "Shipping" at bounding box center [1202, 454] width 399 height 16
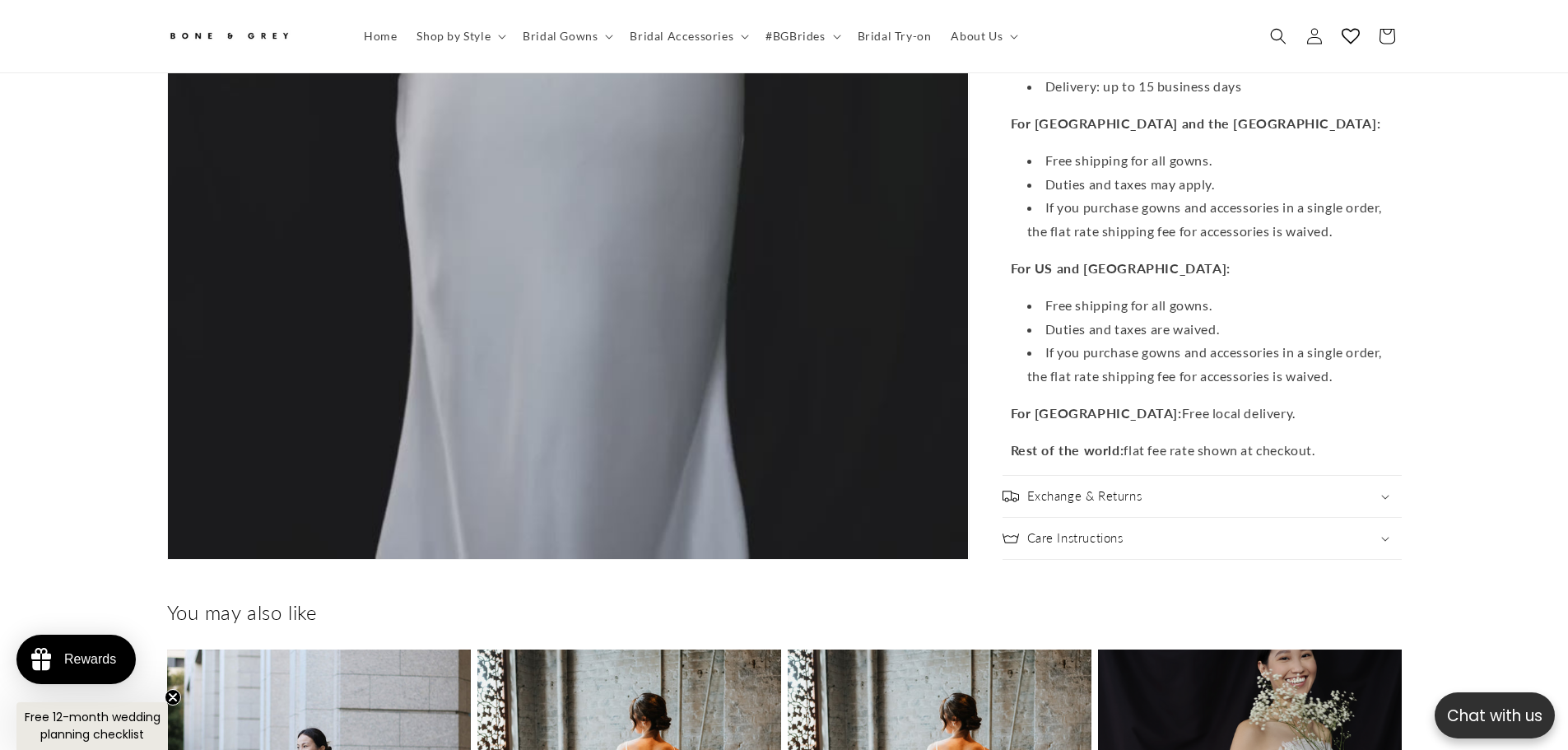
click at [1138, 489] on h2 "Exchange & Returns" at bounding box center [1085, 496] width 115 height 16
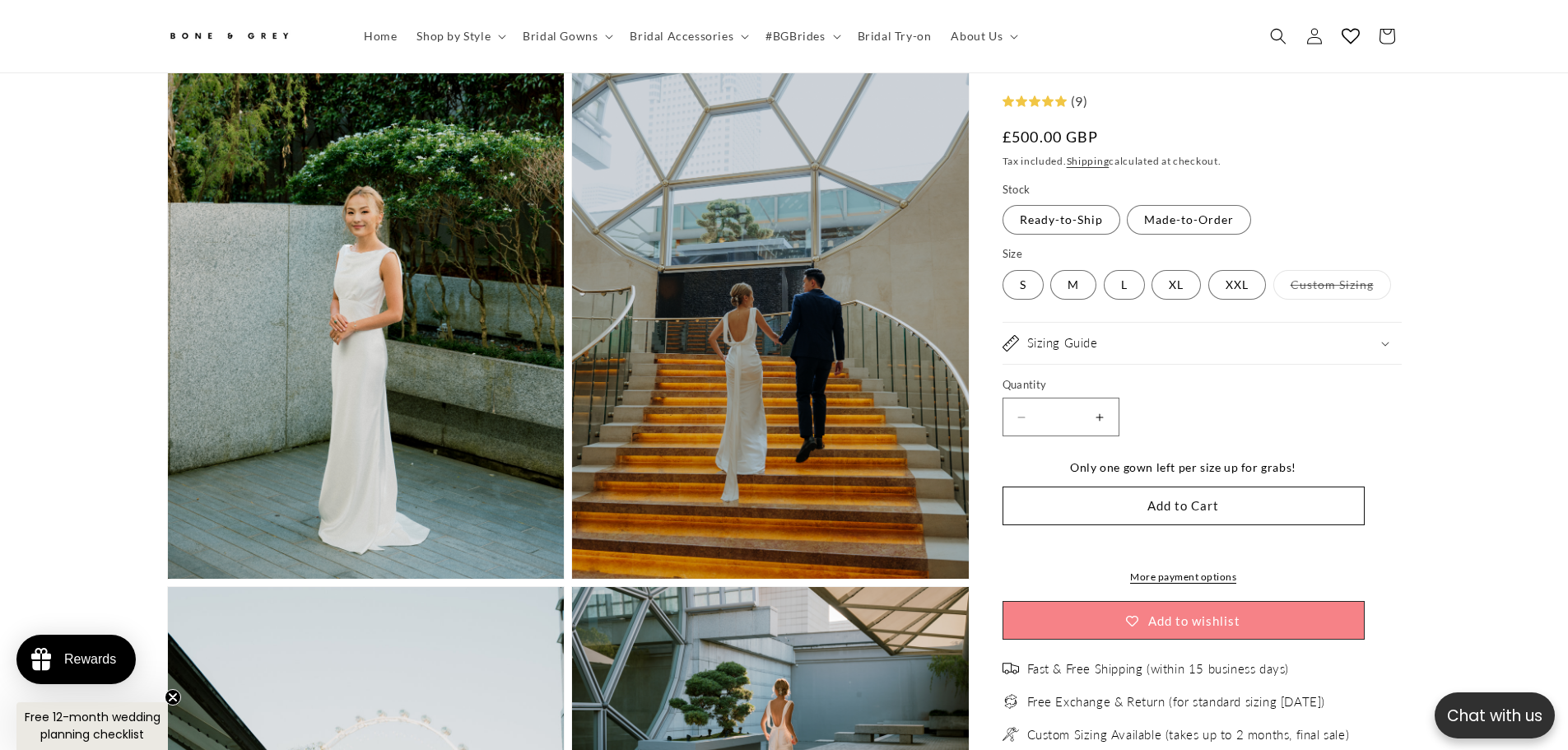
click at [168, 579] on button "Open media 2 in modal" at bounding box center [168, 579] width 0 height 0
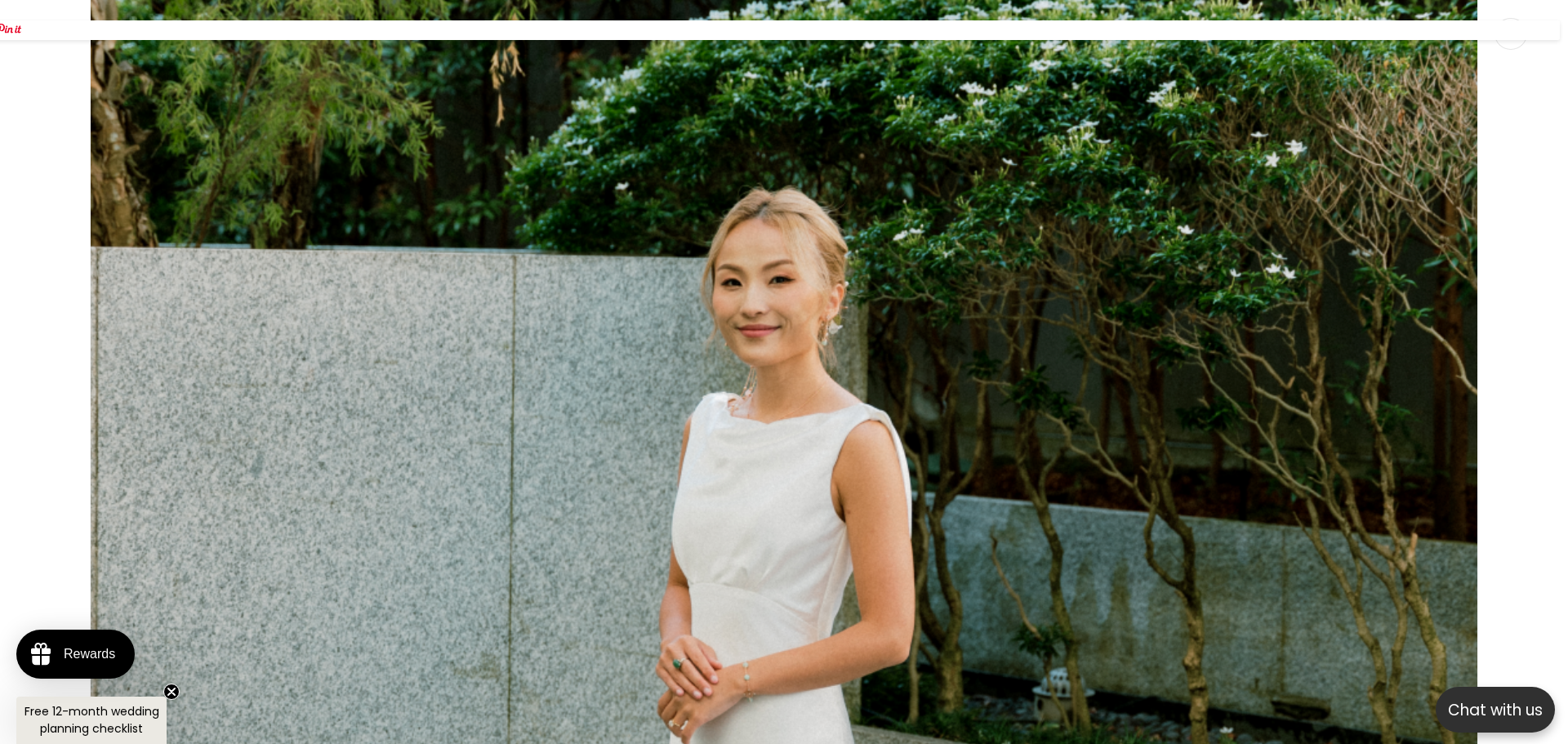
scroll to position [2614, 0]
